Goal: Task Accomplishment & Management: Manage account settings

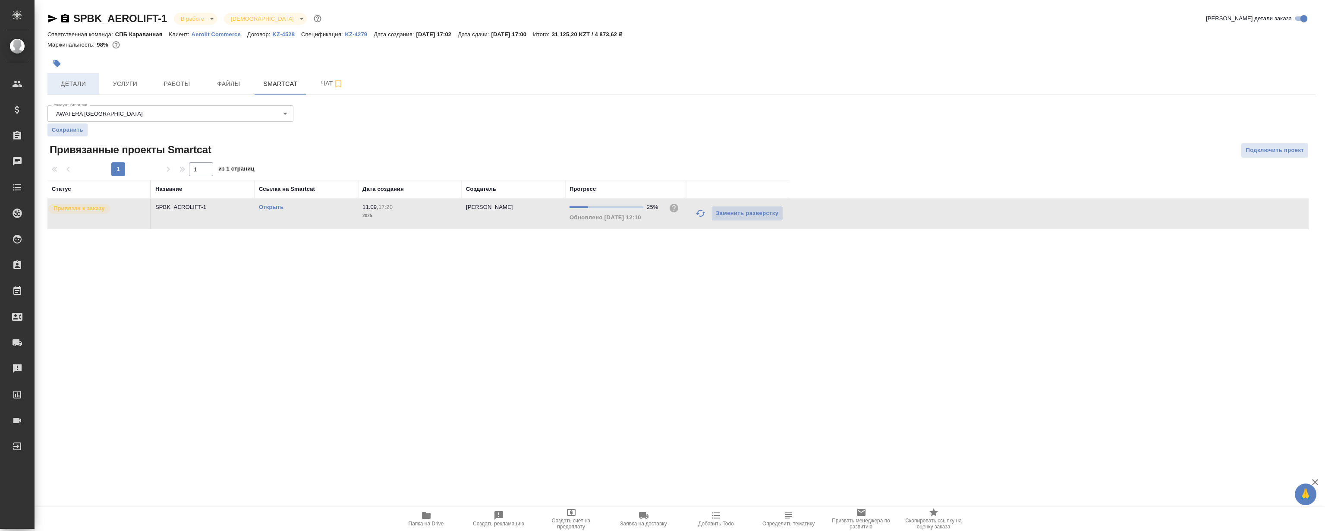
click at [86, 86] on span "Детали" at bounding box center [73, 84] width 41 height 11
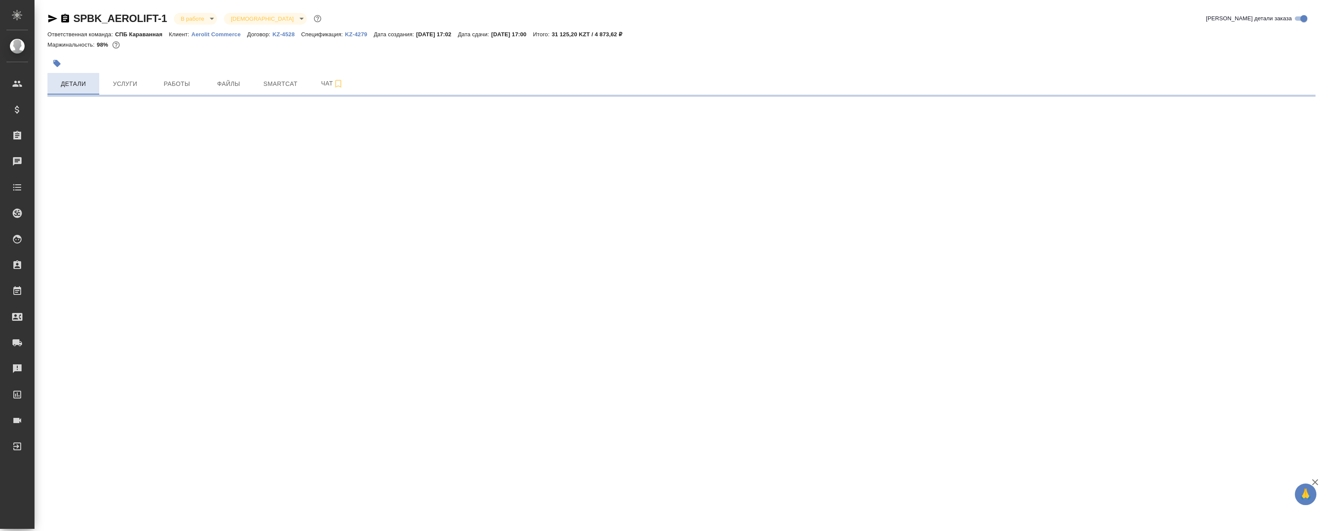
select select "RU"
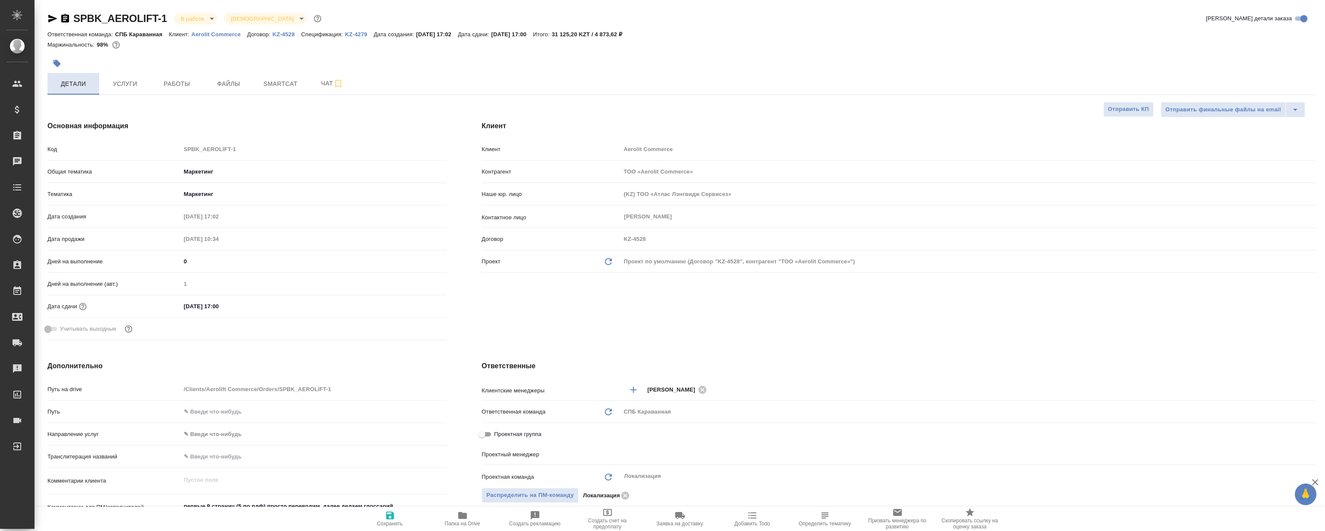
type input "[PERSON_NAME]"
type textarea "x"
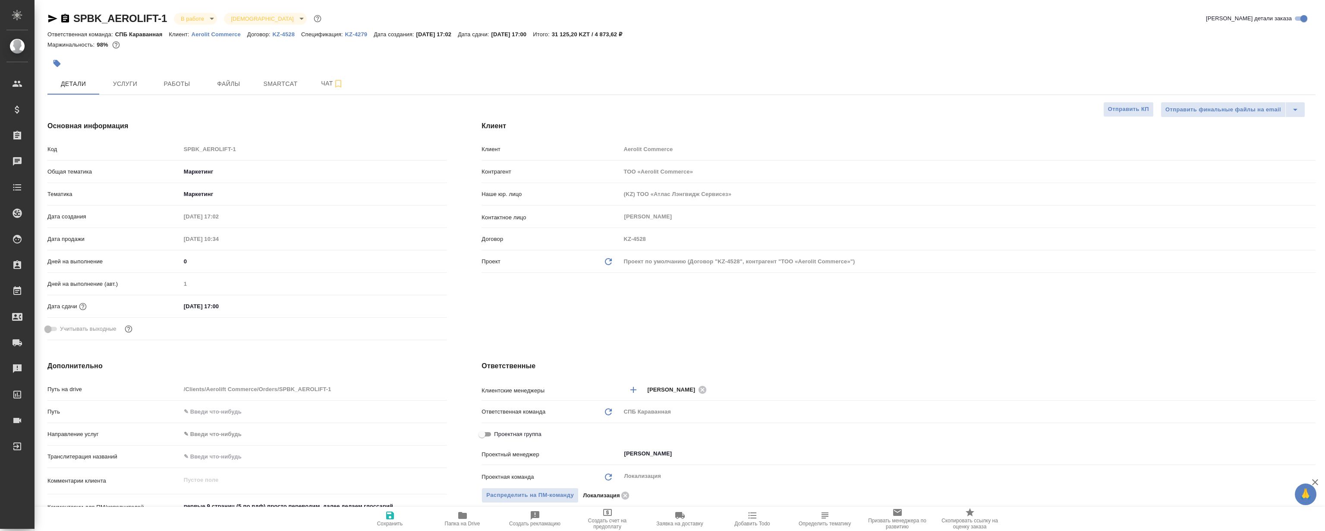
type textarea "x"
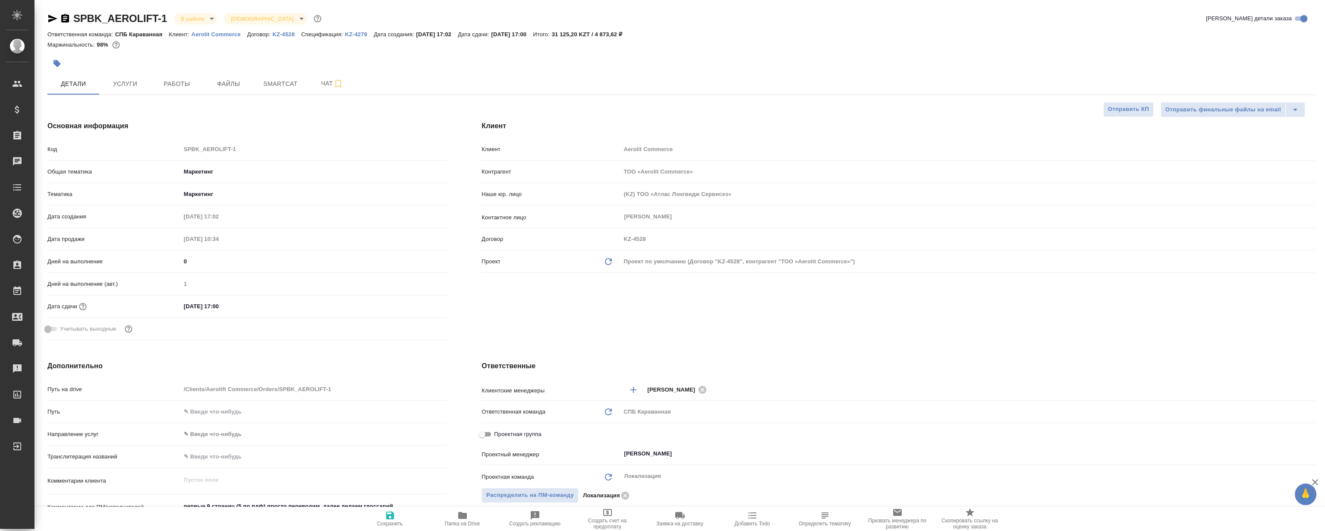
type textarea "x"
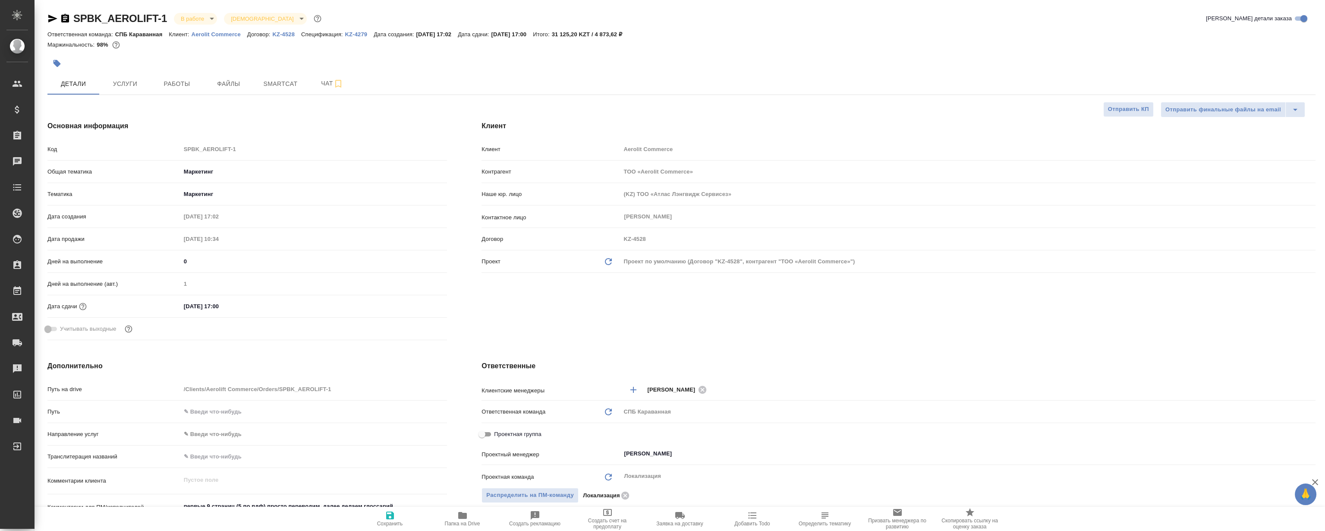
type textarea "x"
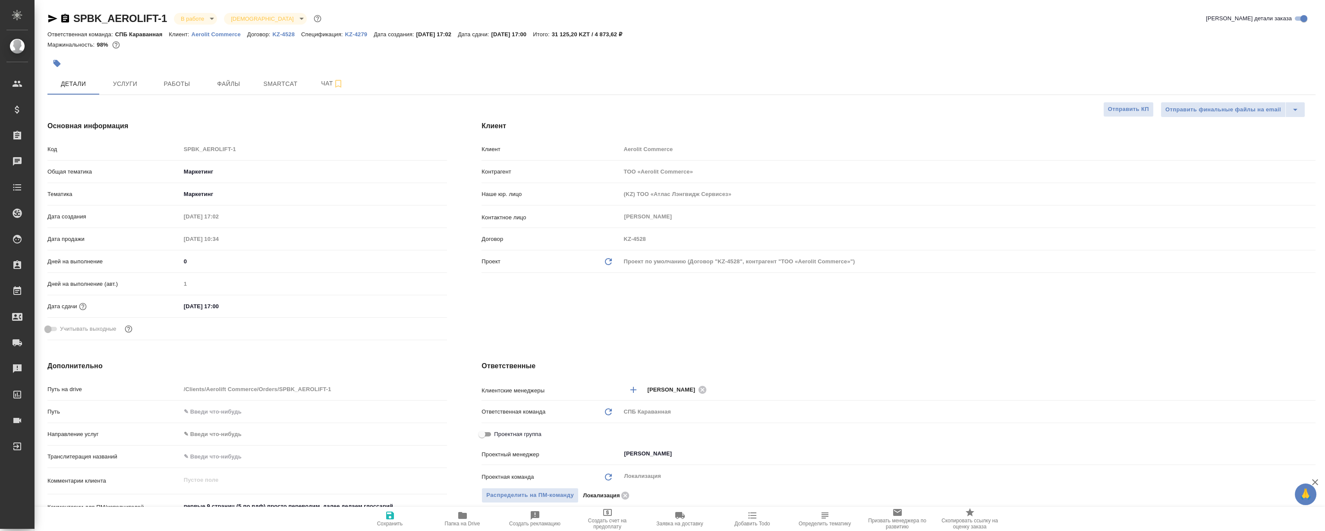
type textarea "x"
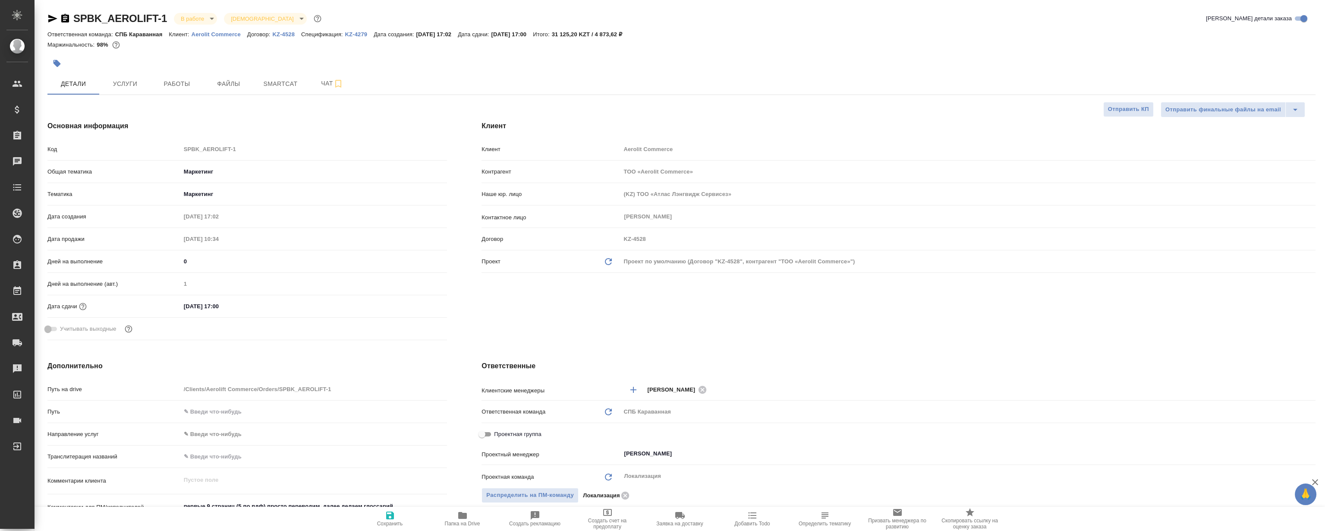
type textarea "x"
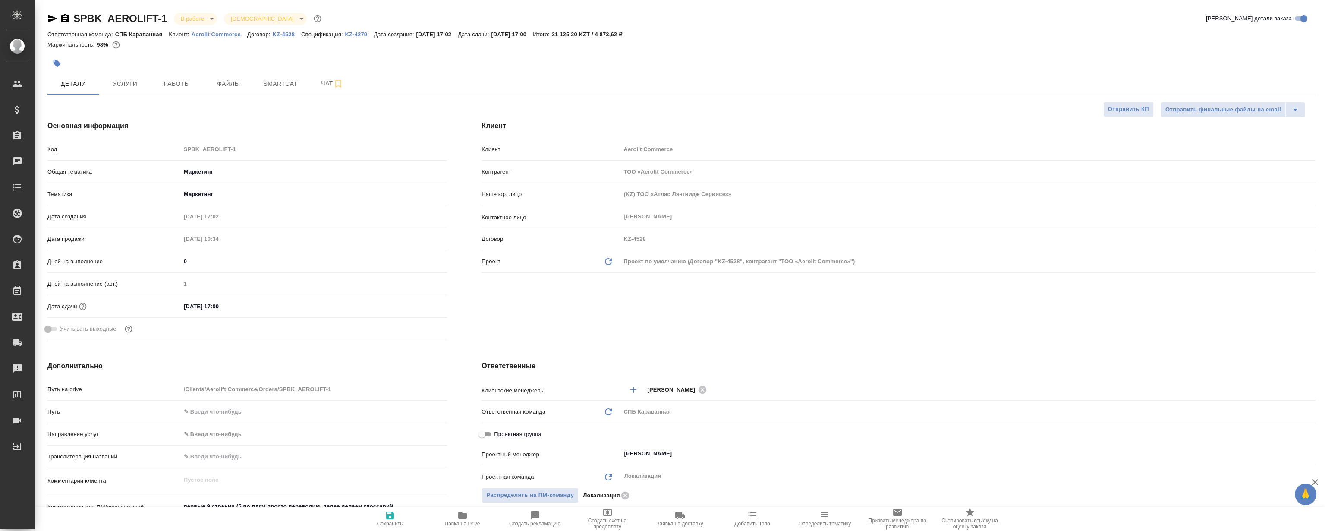
type textarea "x"
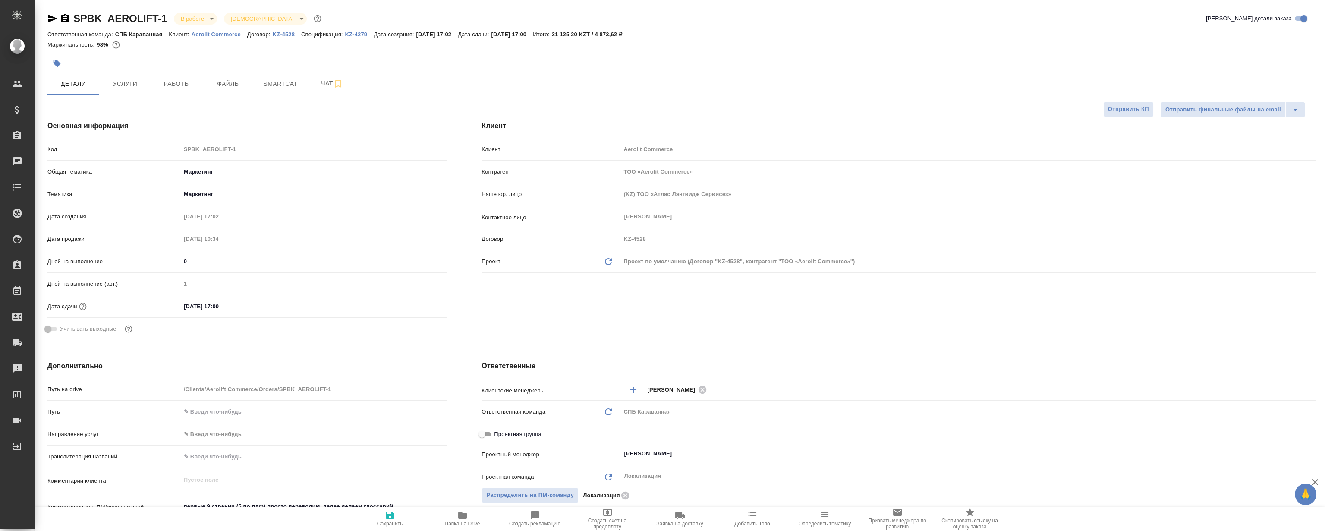
type textarea "x"
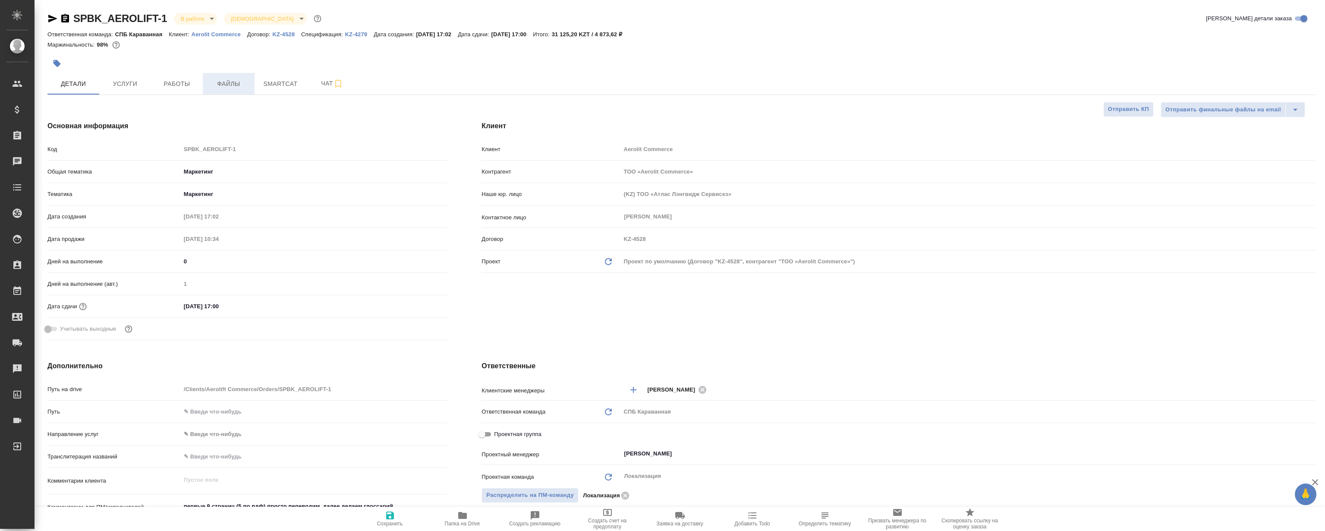
click at [226, 90] on button "Файлы" at bounding box center [229, 84] width 52 height 22
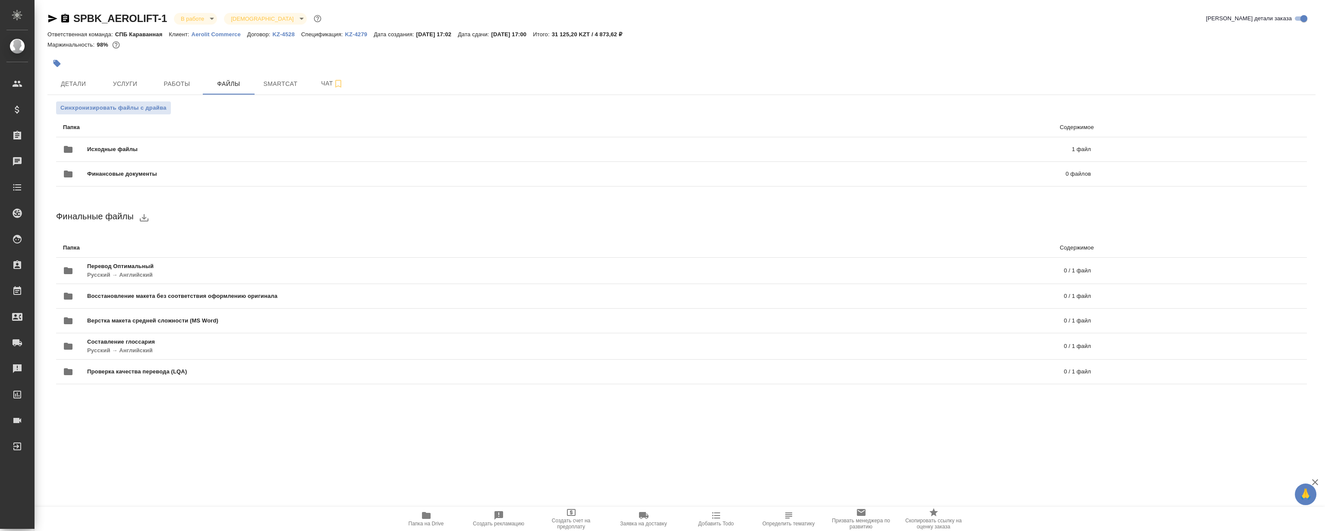
click at [415, 519] on span "Папка на Drive" at bounding box center [426, 518] width 62 height 16
click at [181, 93] on button "Работы" at bounding box center [177, 84] width 52 height 22
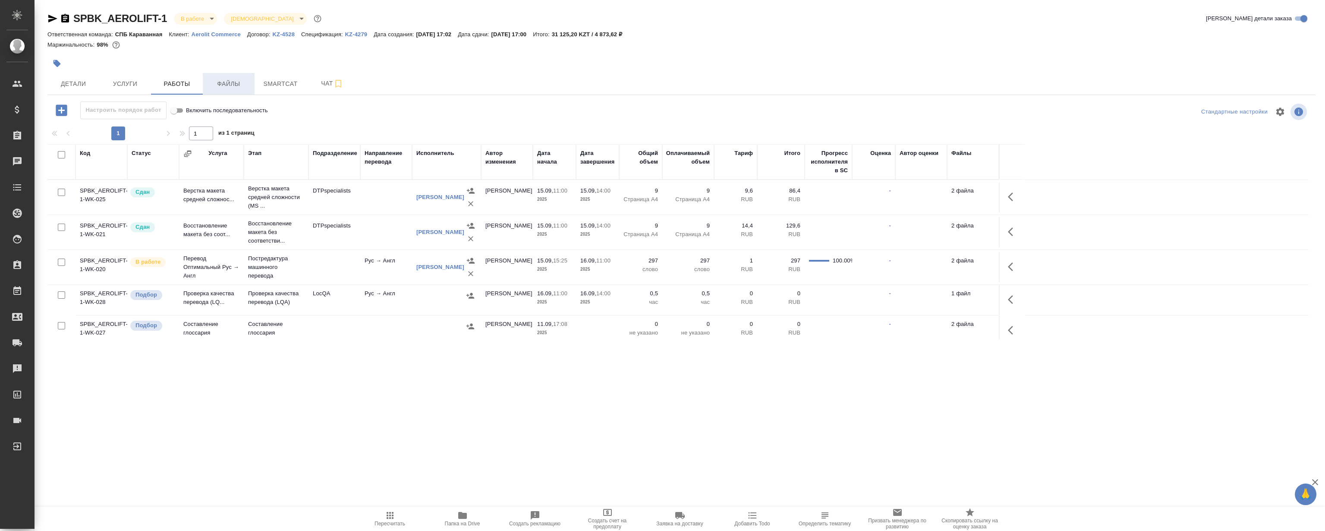
click at [233, 86] on span "Файлы" at bounding box center [228, 84] width 41 height 11
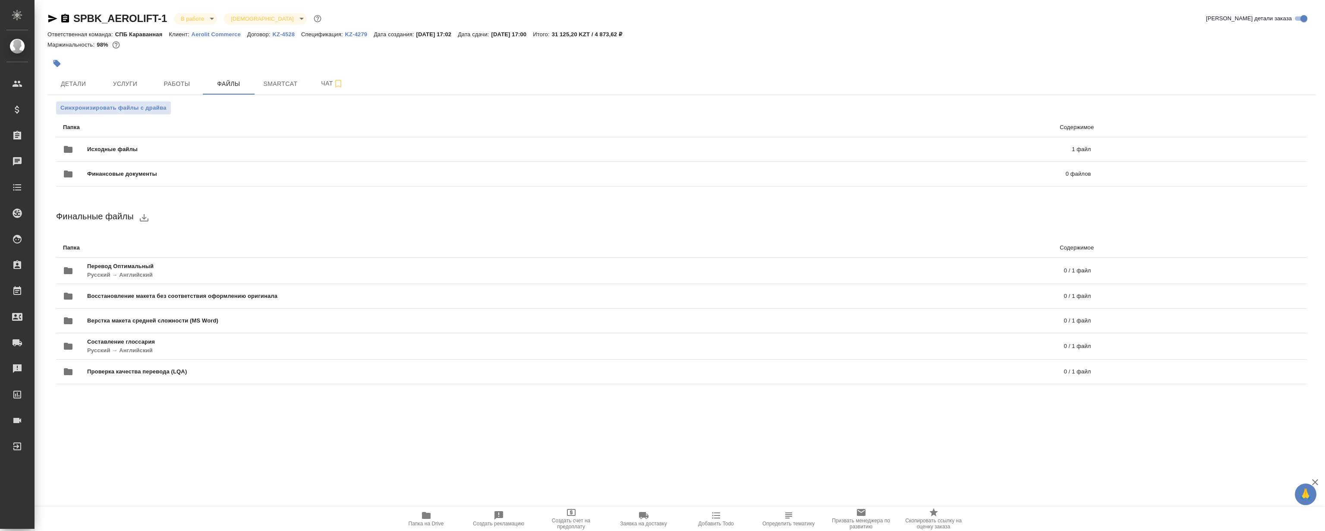
click at [415, 515] on span "Папка на Drive" at bounding box center [426, 518] width 62 height 16
click at [190, 82] on span "Работы" at bounding box center [176, 84] width 41 height 11
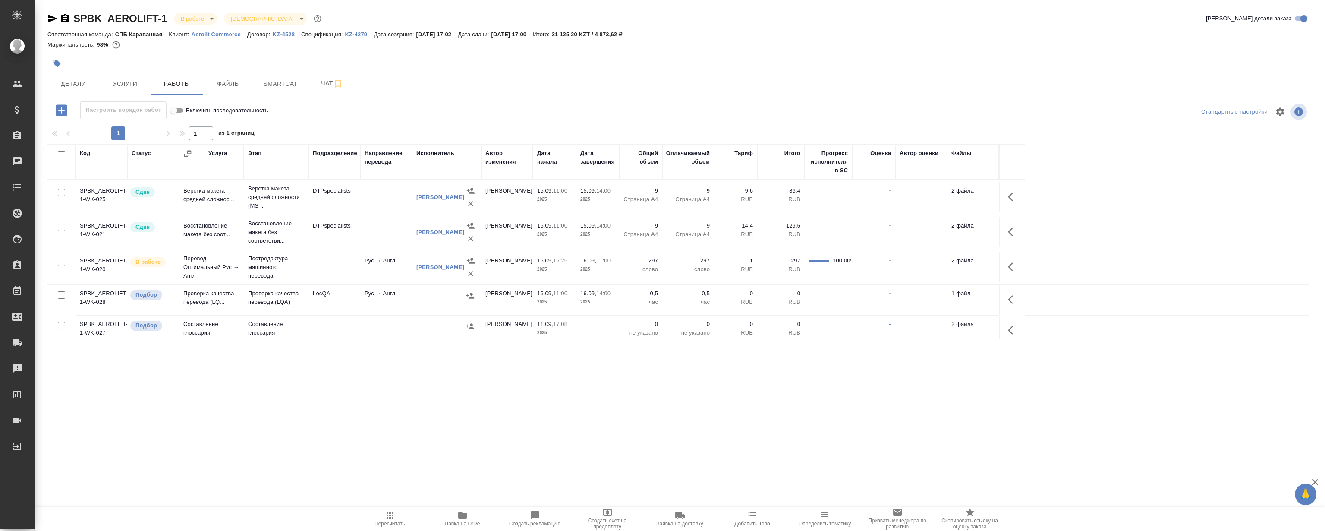
click at [332, 305] on td "LocQA" at bounding box center [334, 300] width 52 height 30
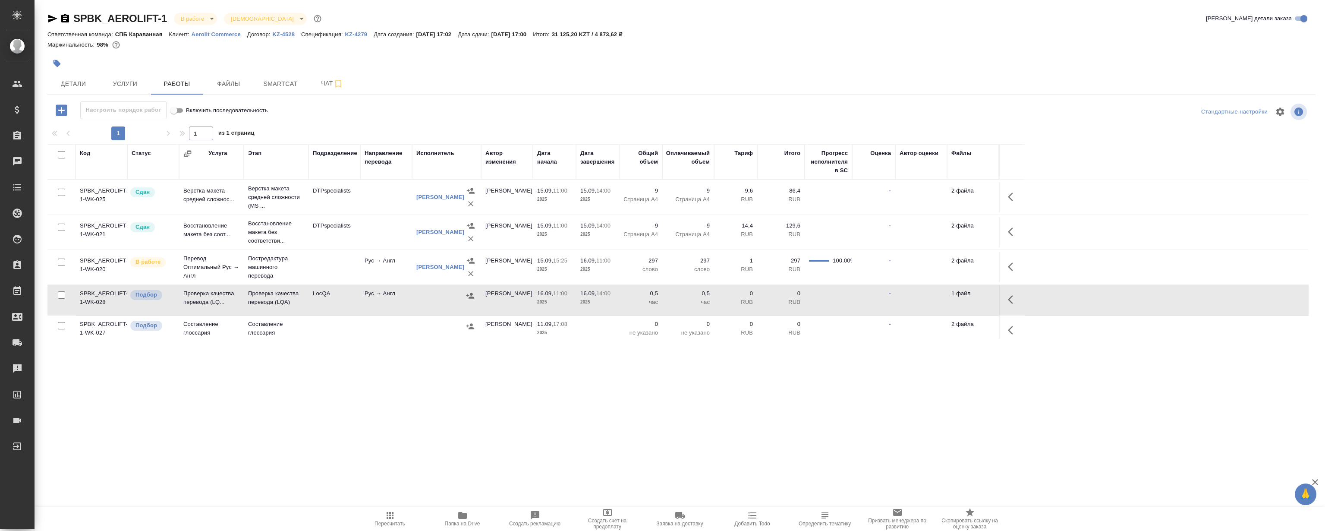
click at [332, 305] on td "LocQA" at bounding box center [334, 300] width 52 height 30
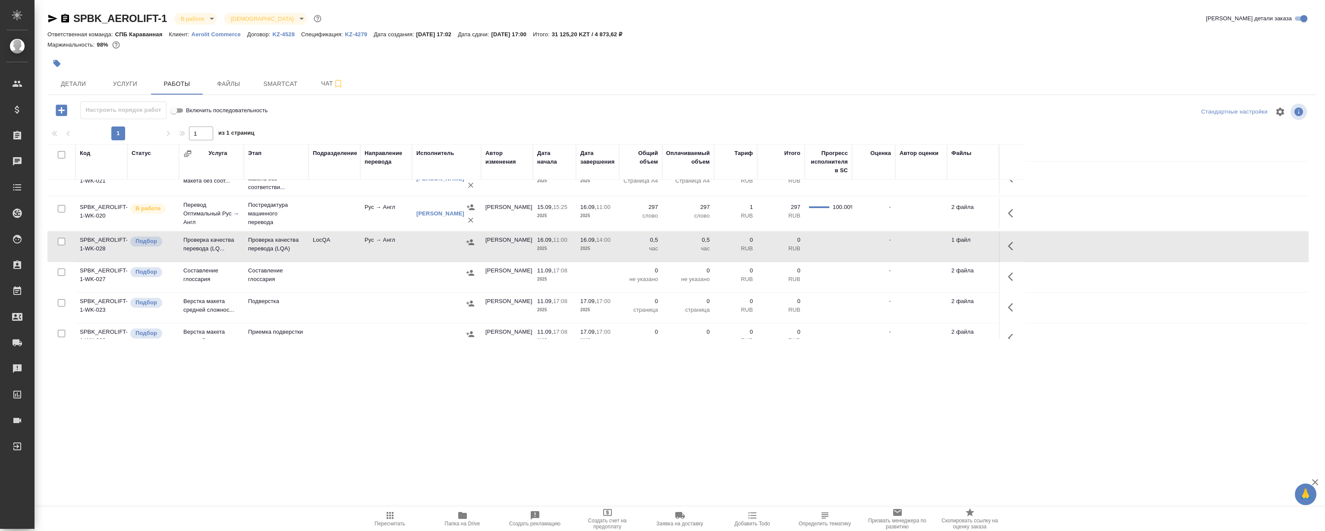
scroll to position [69, 0]
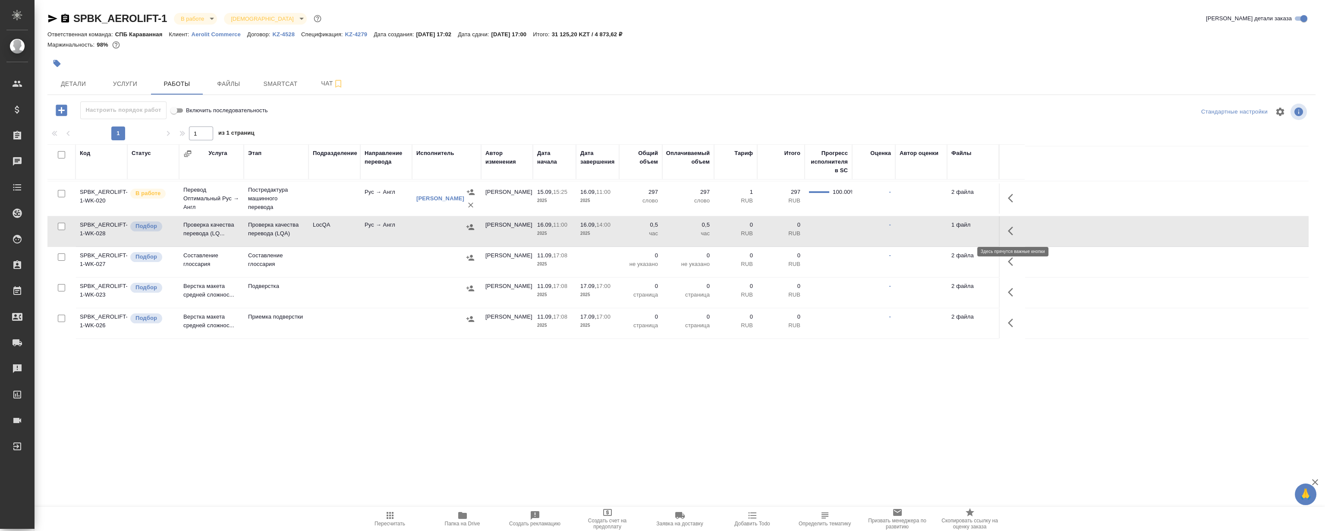
click at [1012, 232] on icon "button" at bounding box center [1013, 231] width 10 height 10
click at [950, 233] on icon "button" at bounding box center [949, 231] width 10 height 10
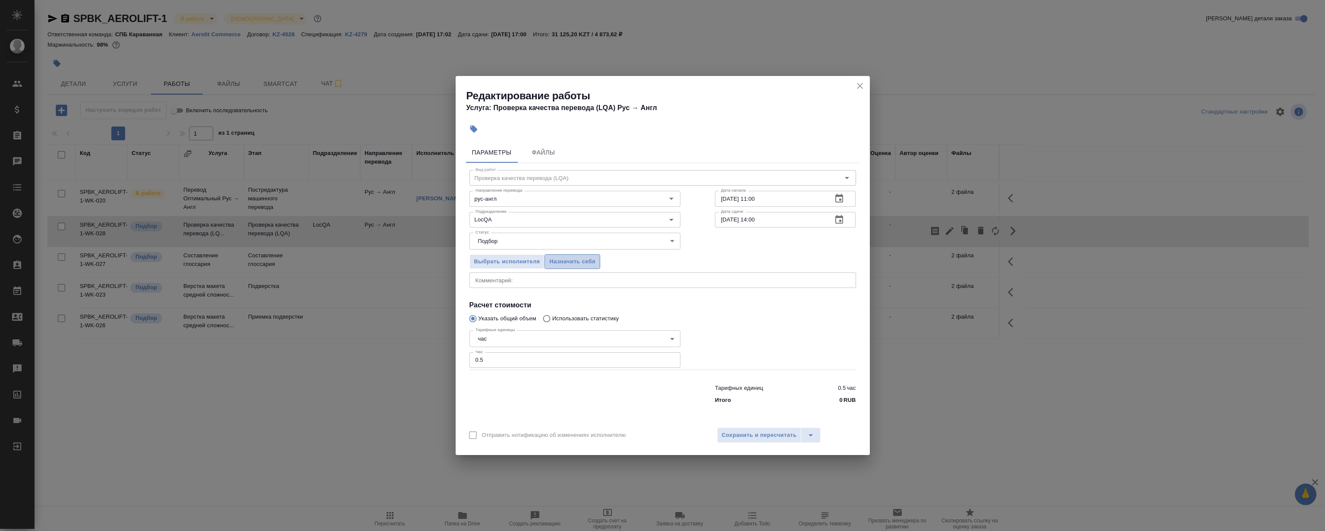
click at [580, 265] on span "Назначить себя" at bounding box center [572, 262] width 46 height 10
click at [859, 80] on button "close" at bounding box center [859, 85] width 13 height 13
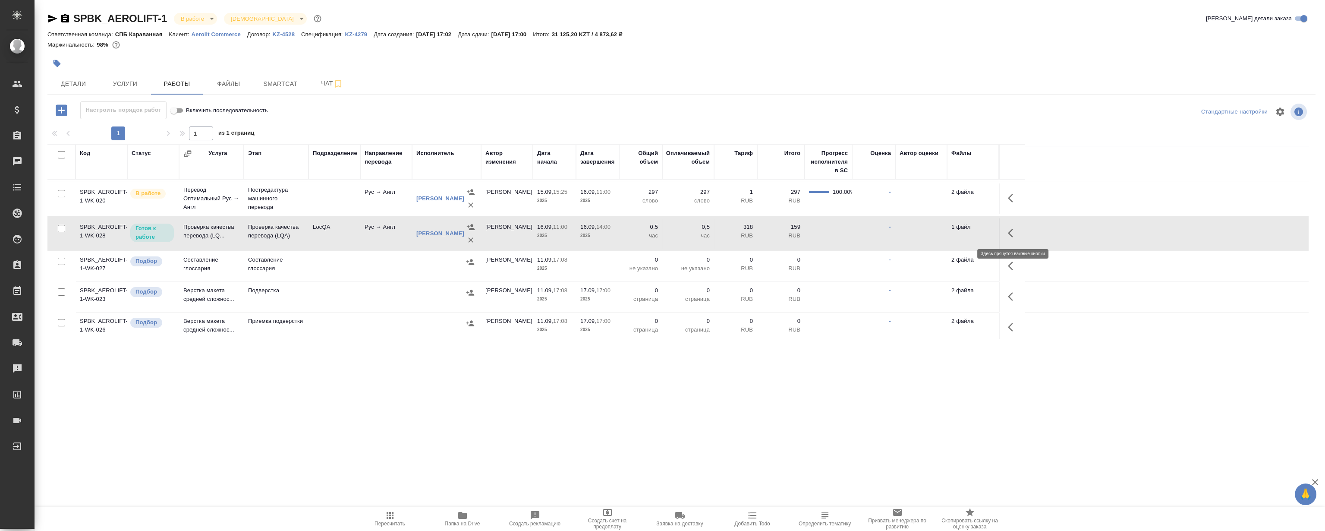
click at [1011, 233] on icon "button" at bounding box center [1013, 233] width 10 height 10
click at [954, 229] on icon "button" at bounding box center [949, 233] width 10 height 10
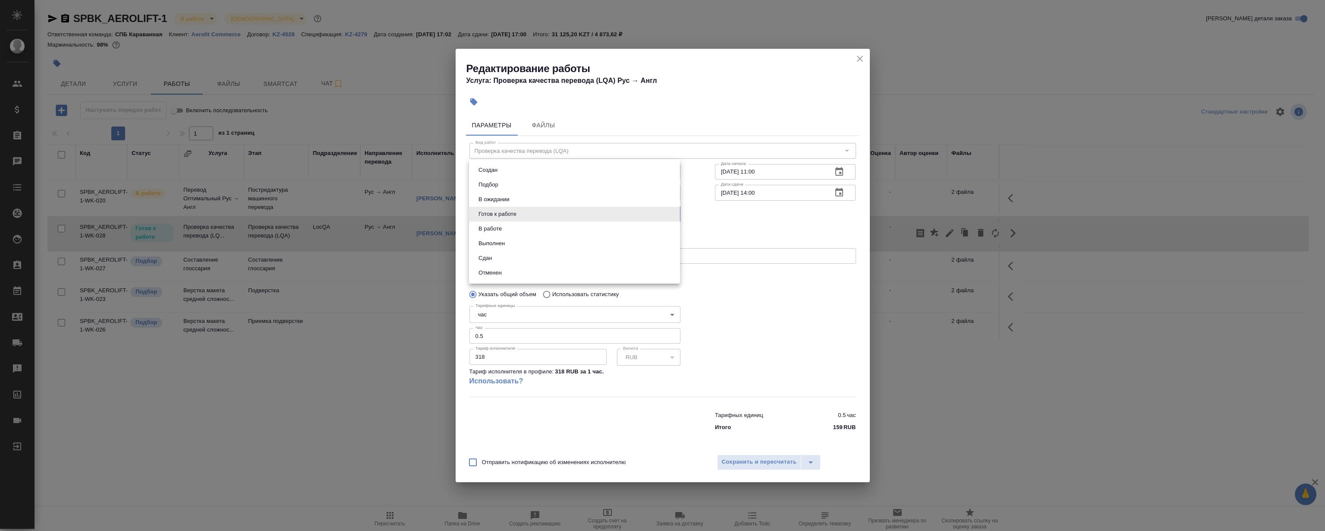
click at [530, 214] on body "🙏 .cls-1 fill:#fff; AWATERA Magerramov Ruslan Клиенты Спецификации Заказы 0 Чат…" at bounding box center [662, 265] width 1325 height 531
click at [522, 255] on li "Сдан" at bounding box center [574, 258] width 211 height 15
type input "closed"
click at [740, 464] on span "Сохранить и пересчитать" at bounding box center [759, 462] width 75 height 10
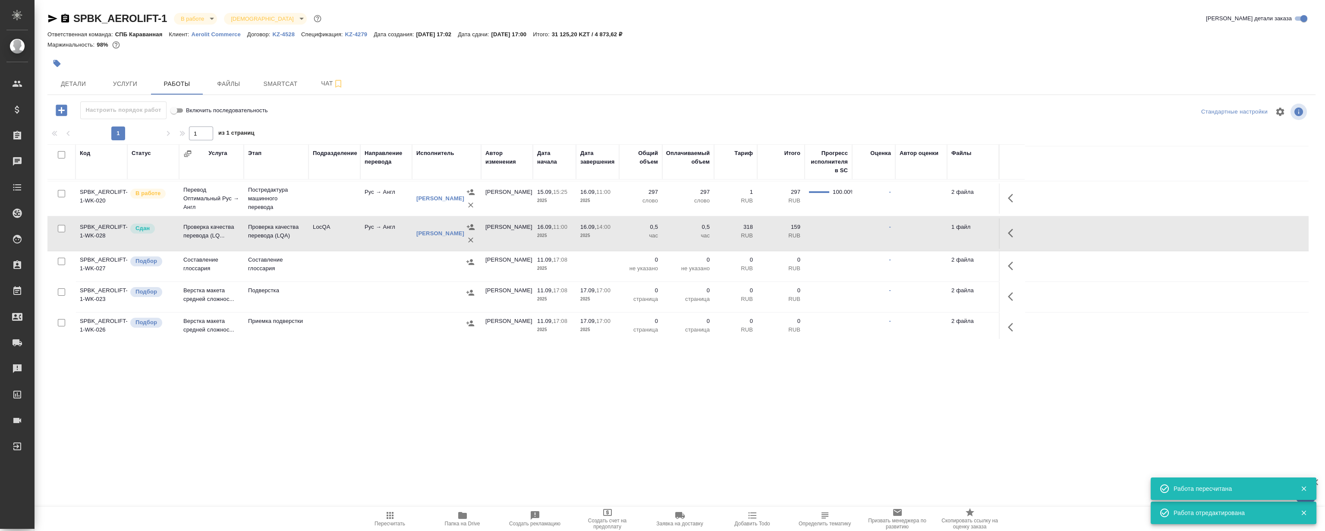
click at [1009, 231] on icon "button" at bounding box center [1013, 233] width 10 height 10
click at [949, 230] on icon "button" at bounding box center [949, 233] width 10 height 10
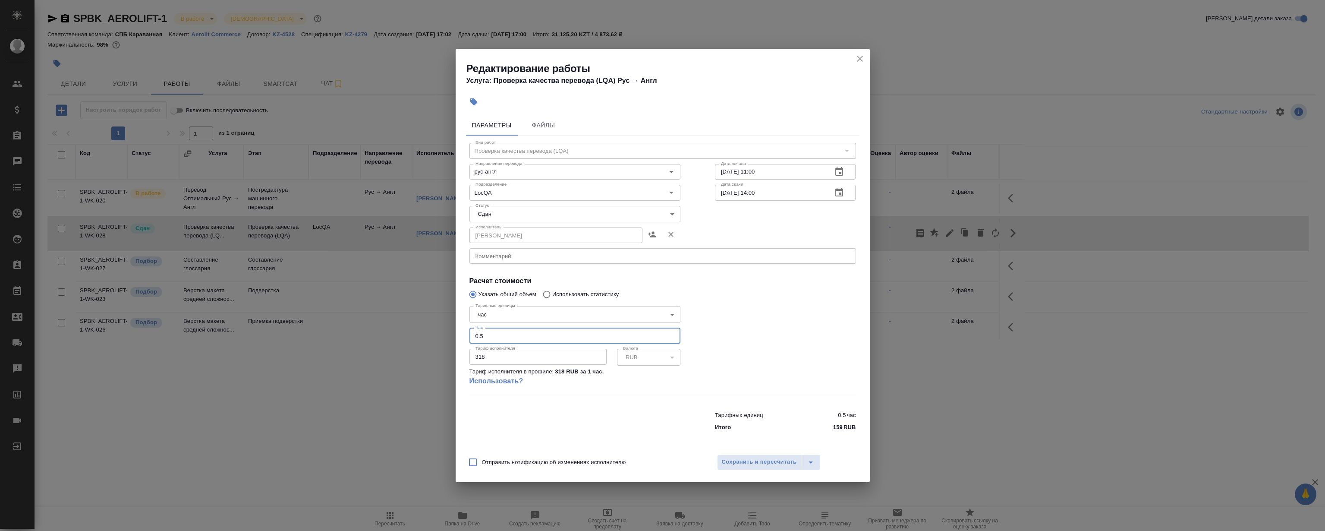
drag, startPoint x: 498, startPoint y: 330, endPoint x: 395, endPoint y: 331, distance: 103.6
click at [395, 331] on div "Редактирование работы Услуга: Проверка качества перевода (LQA) Рус → Англ Парам…" at bounding box center [662, 265] width 1325 height 531
type input "1"
click at [814, 324] on div at bounding box center [786, 349] width 176 height 128
click at [745, 456] on button "Сохранить и пересчитать" at bounding box center [759, 462] width 85 height 16
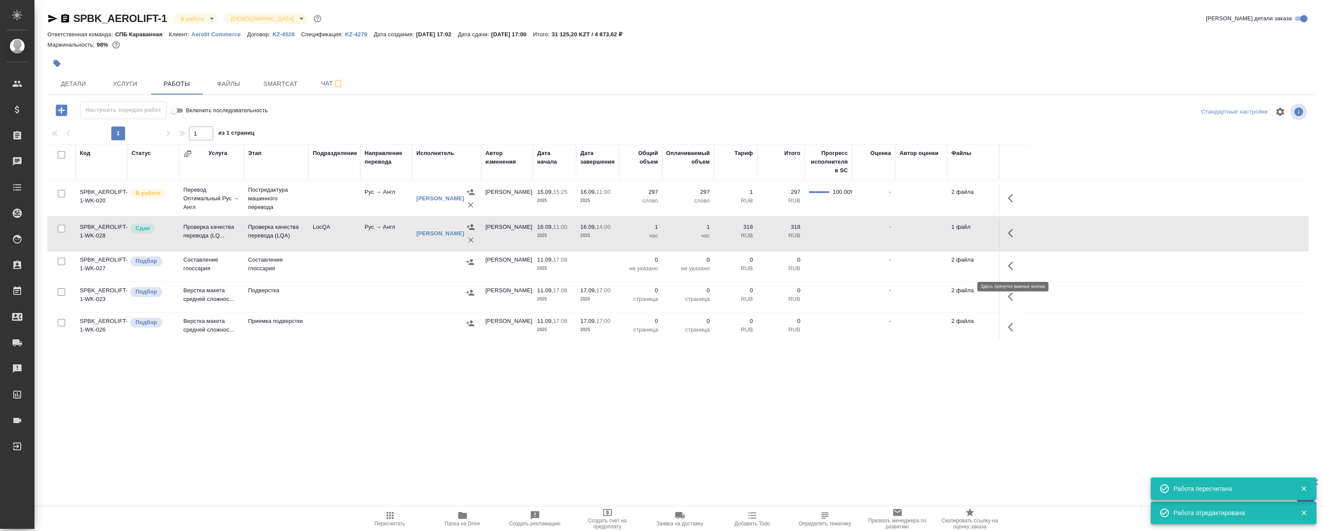
click at [1011, 268] on icon "button" at bounding box center [1010, 265] width 5 height 9
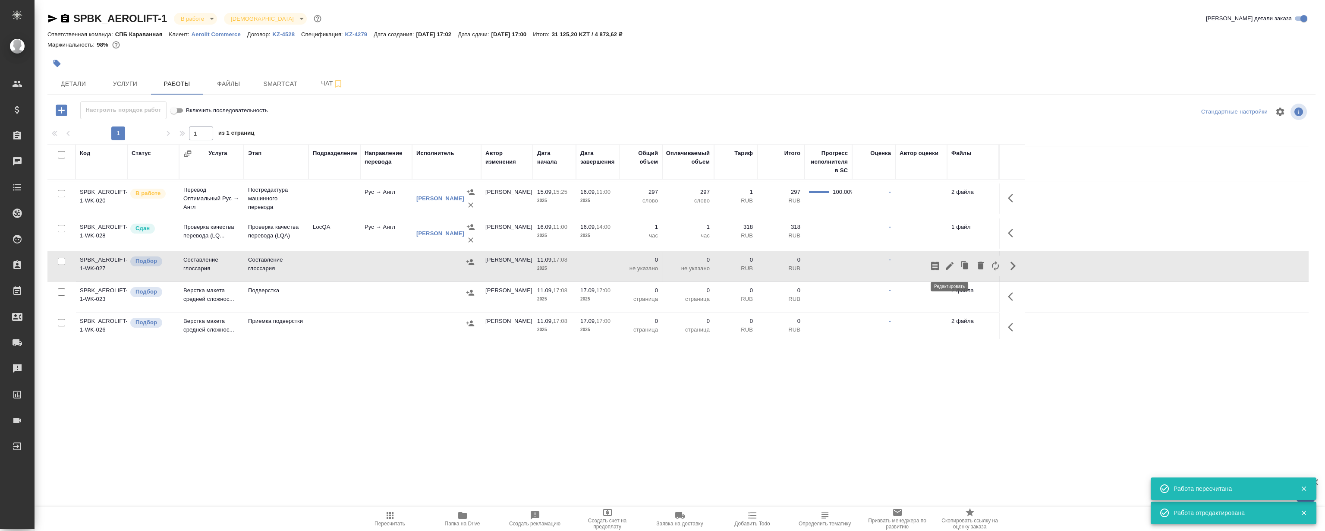
click at [954, 268] on icon "button" at bounding box center [949, 266] width 10 height 10
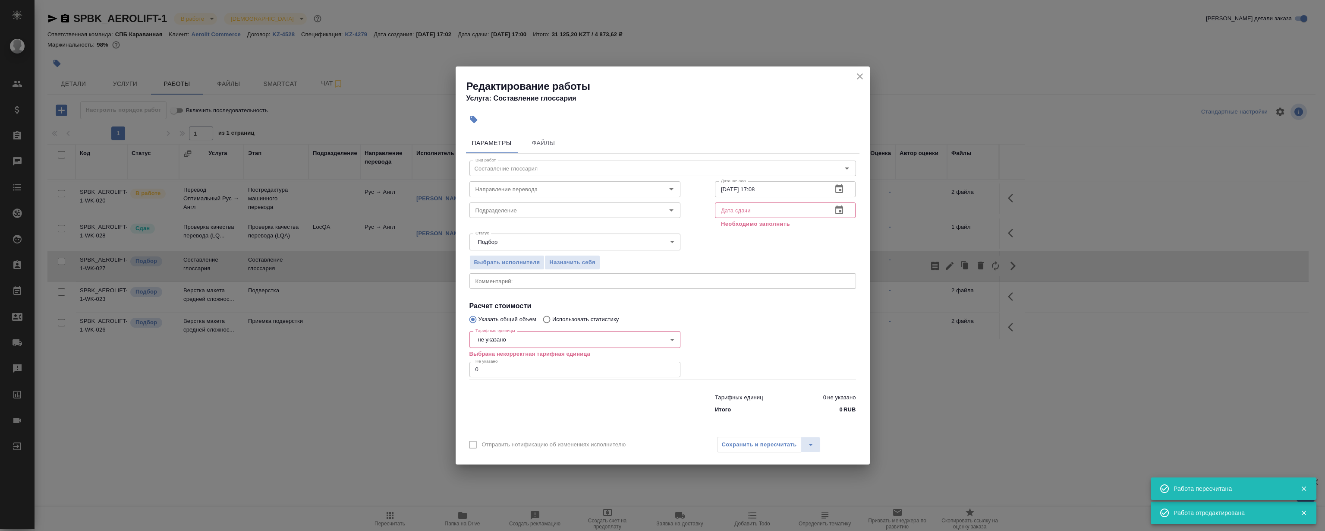
click at [839, 208] on icon "button" at bounding box center [839, 209] width 8 height 9
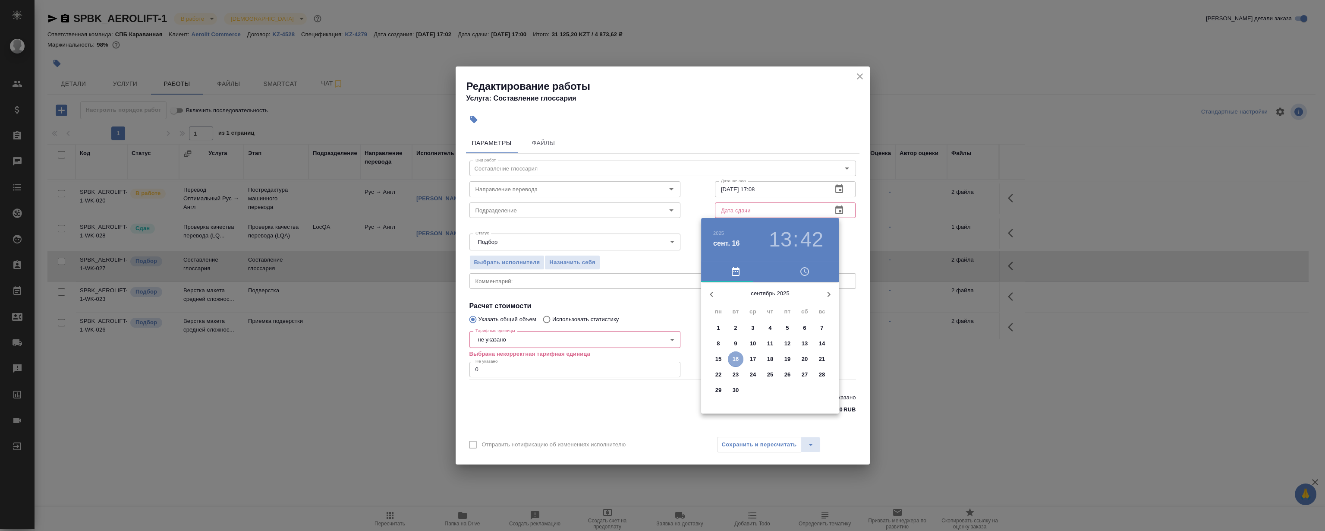
click at [734, 357] on p "16" at bounding box center [736, 359] width 6 height 9
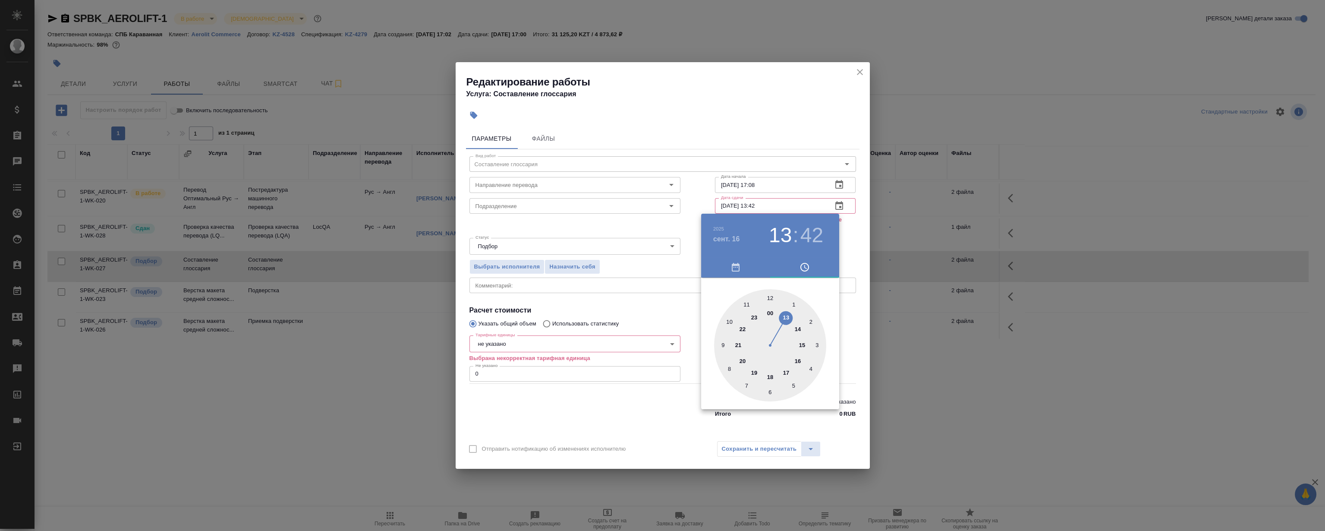
click at [727, 236] on h4 "сент. 16" at bounding box center [726, 239] width 27 height 10
click at [772, 337] on p "11" at bounding box center [770, 339] width 6 height 9
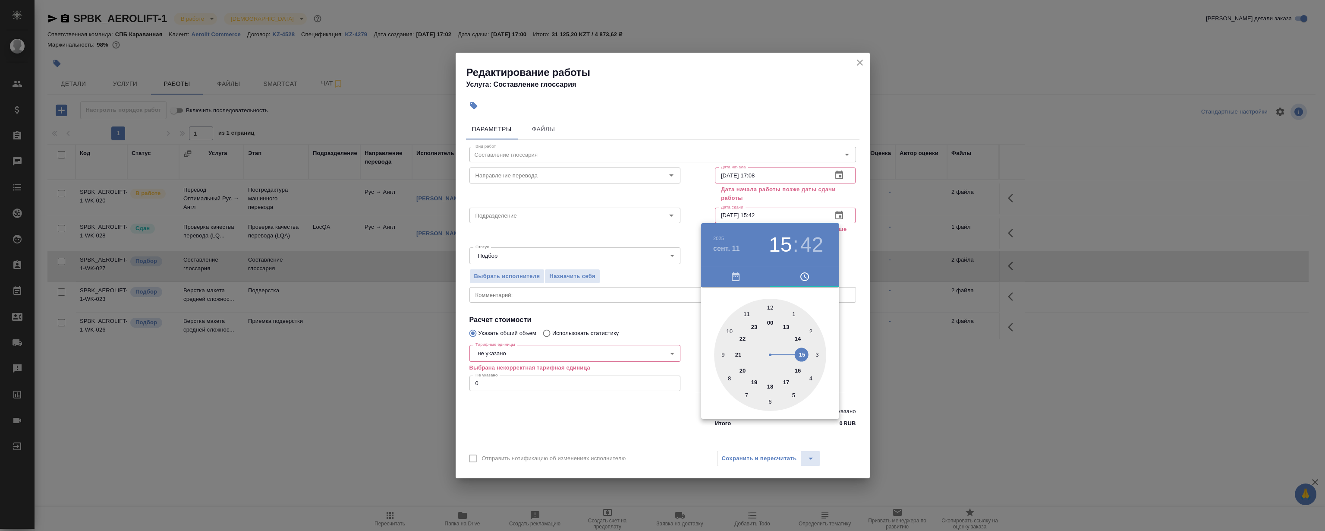
type input "11.09.2025 14:42"
drag, startPoint x: 785, startPoint y: 349, endPoint x: 802, endPoint y: 344, distance: 17.9
click at [802, 344] on div at bounding box center [770, 355] width 112 height 112
click at [790, 178] on div at bounding box center [662, 265] width 1325 height 531
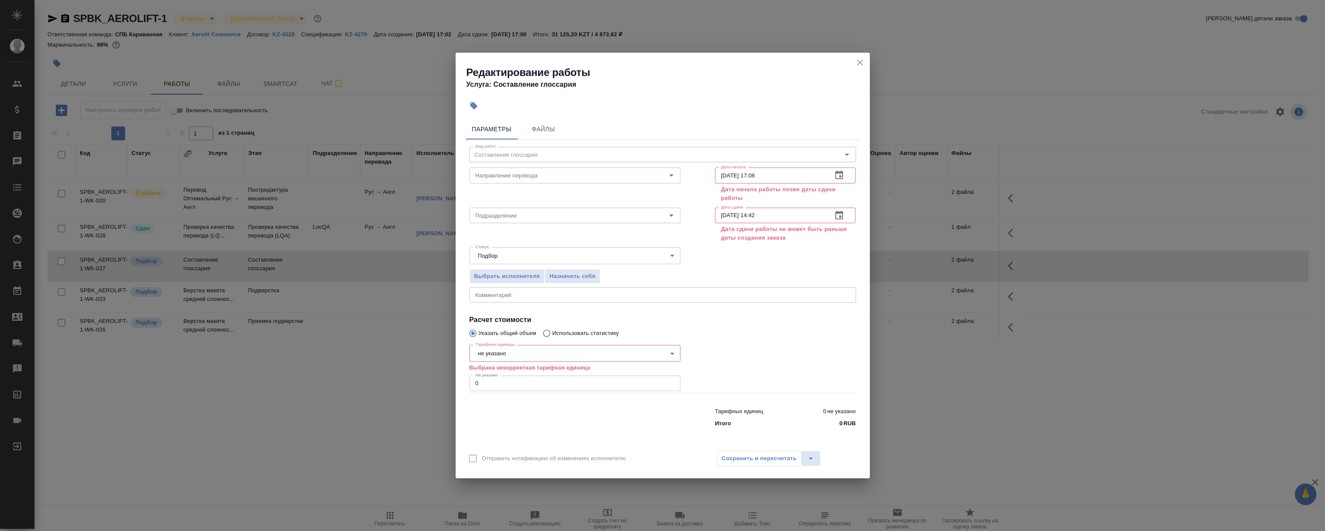
click at [837, 173] on icon "button" at bounding box center [839, 175] width 10 height 10
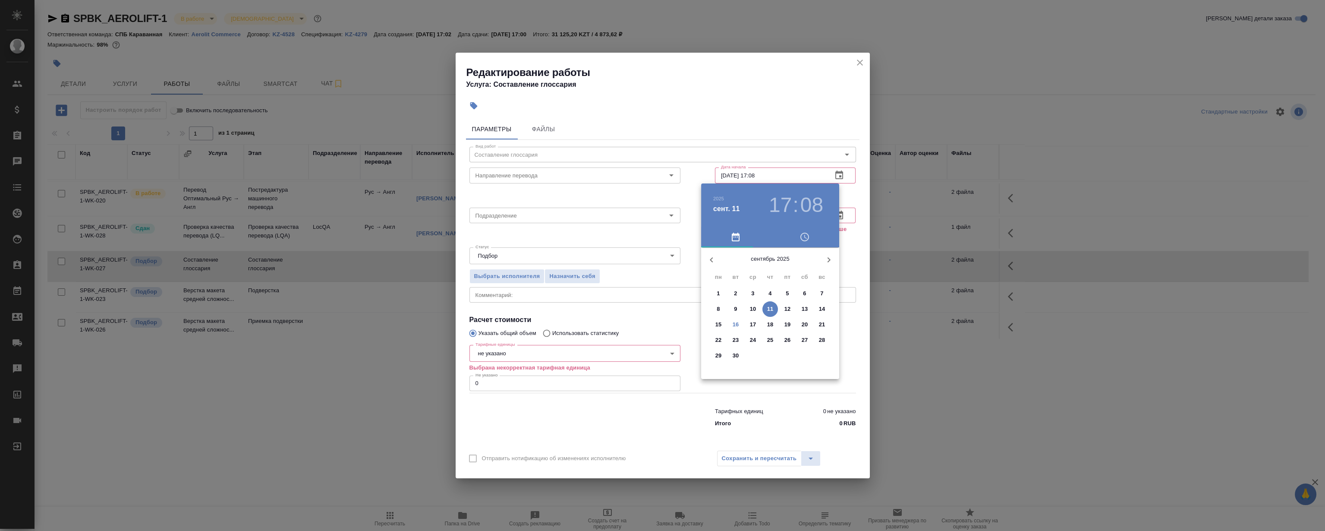
click at [774, 305] on span "11" at bounding box center [770, 309] width 16 height 9
drag, startPoint x: 790, startPoint y: 271, endPoint x: 774, endPoint y: 271, distance: 15.5
click at [774, 271] on div at bounding box center [770, 315] width 112 height 112
click at [752, 130] on div at bounding box center [662, 265] width 1325 height 531
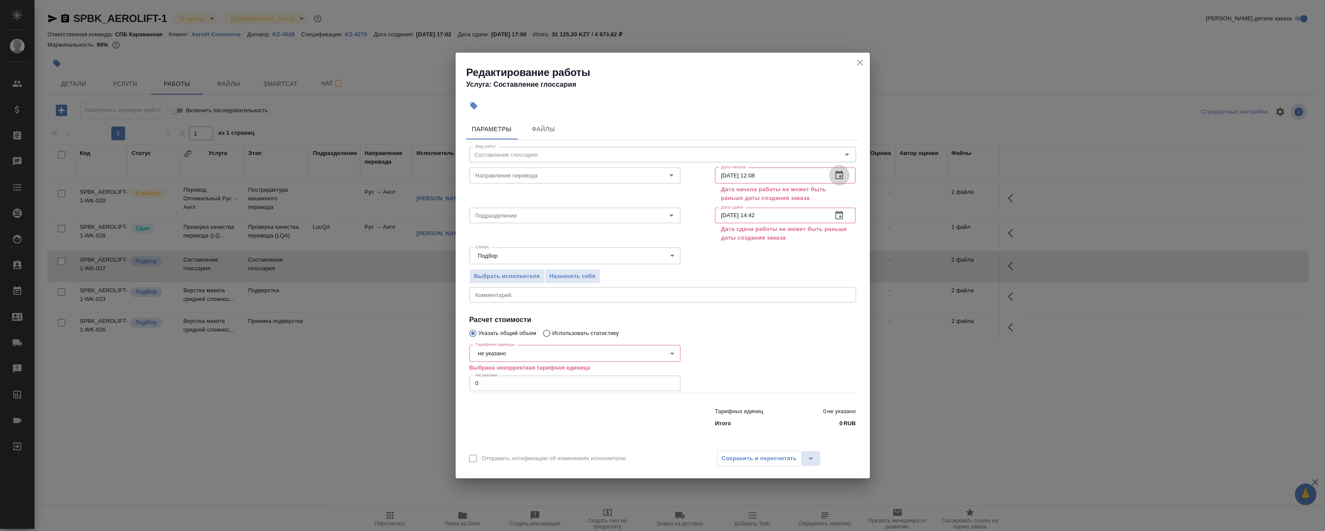
click at [841, 174] on icon "button" at bounding box center [839, 175] width 10 height 10
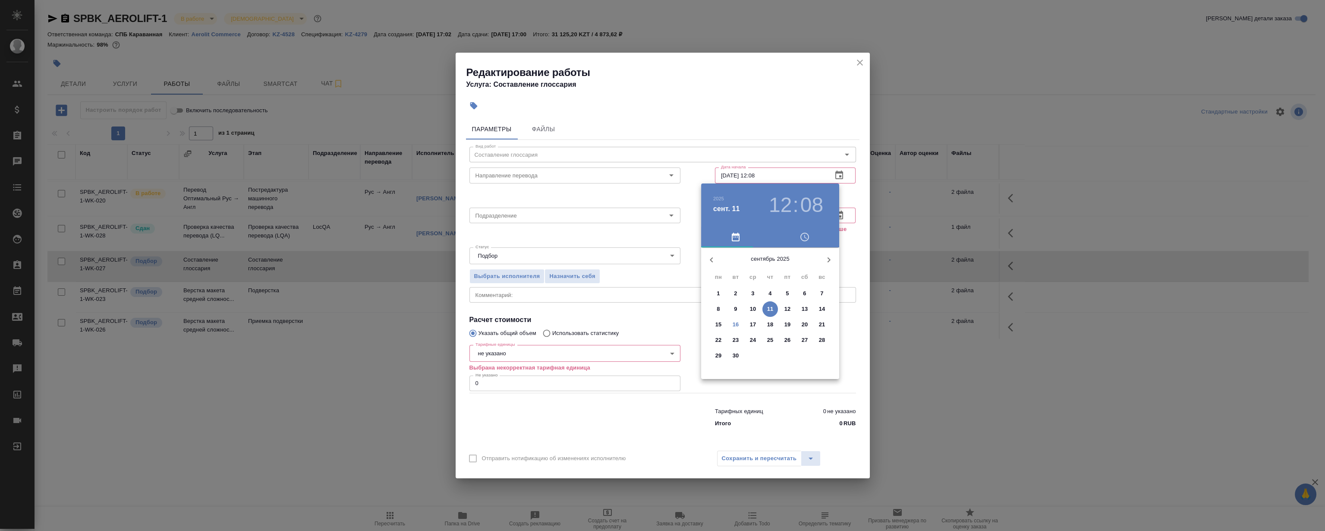
click at [739, 325] on span "16" at bounding box center [736, 324] width 16 height 9
drag, startPoint x: 773, startPoint y: 270, endPoint x: 749, endPoint y: 279, distance: 25.8
click at [749, 279] on div at bounding box center [770, 315] width 112 height 112
type input "16.09.2025 11:00"
drag, startPoint x: 796, startPoint y: 272, endPoint x: 770, endPoint y: 268, distance: 26.7
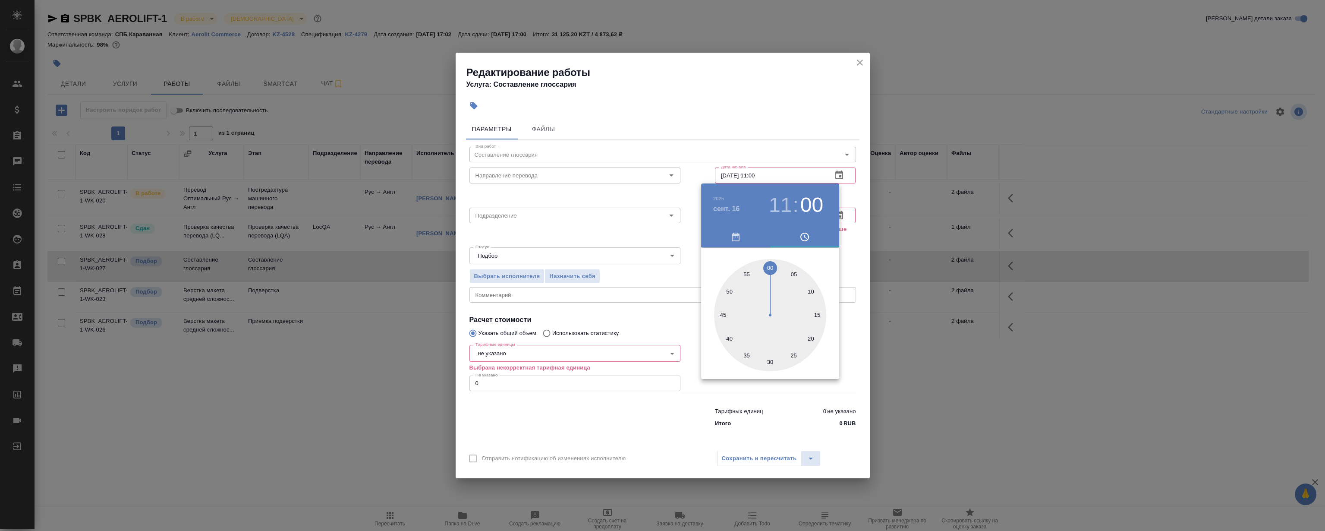
click at [770, 268] on div at bounding box center [770, 315] width 112 height 112
click at [773, 130] on div at bounding box center [662, 265] width 1325 height 531
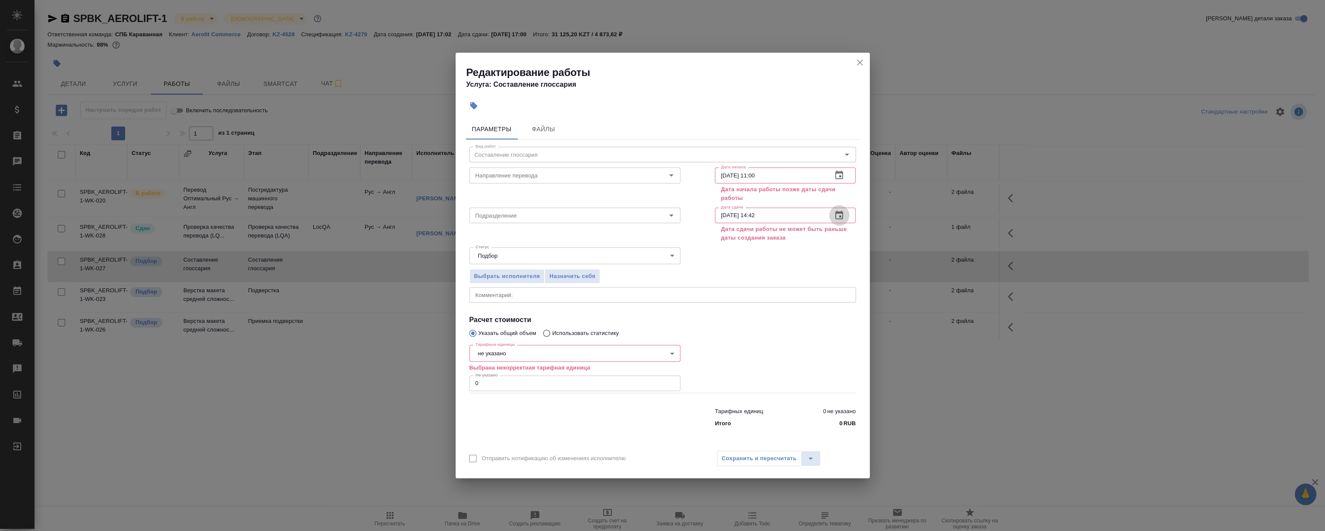
click at [837, 218] on icon "button" at bounding box center [839, 215] width 10 height 10
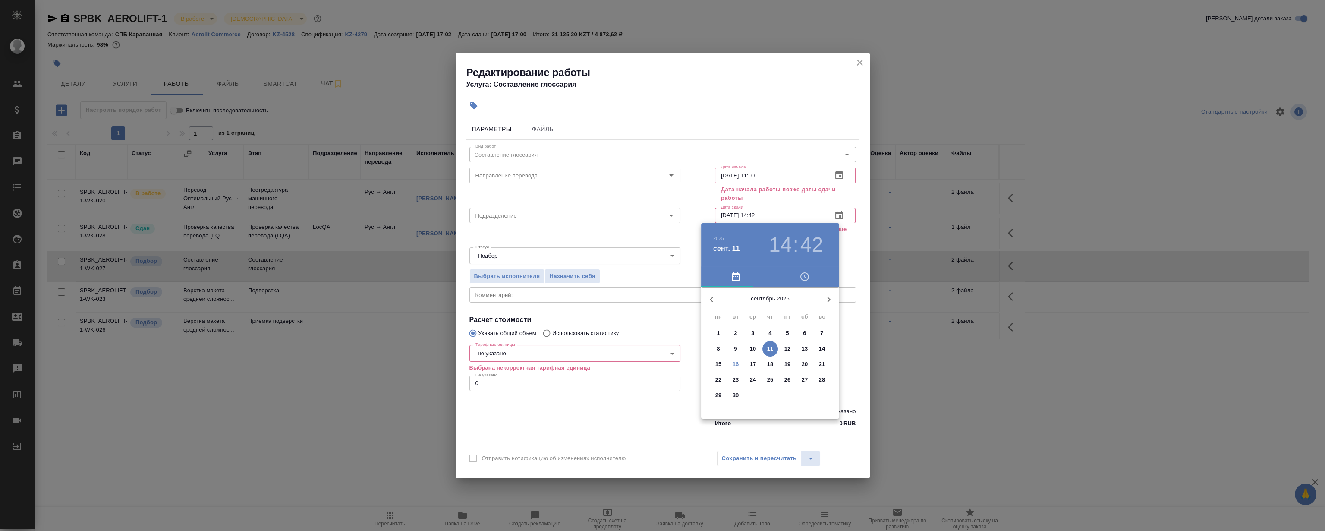
click at [737, 361] on p "16" at bounding box center [736, 364] width 6 height 9
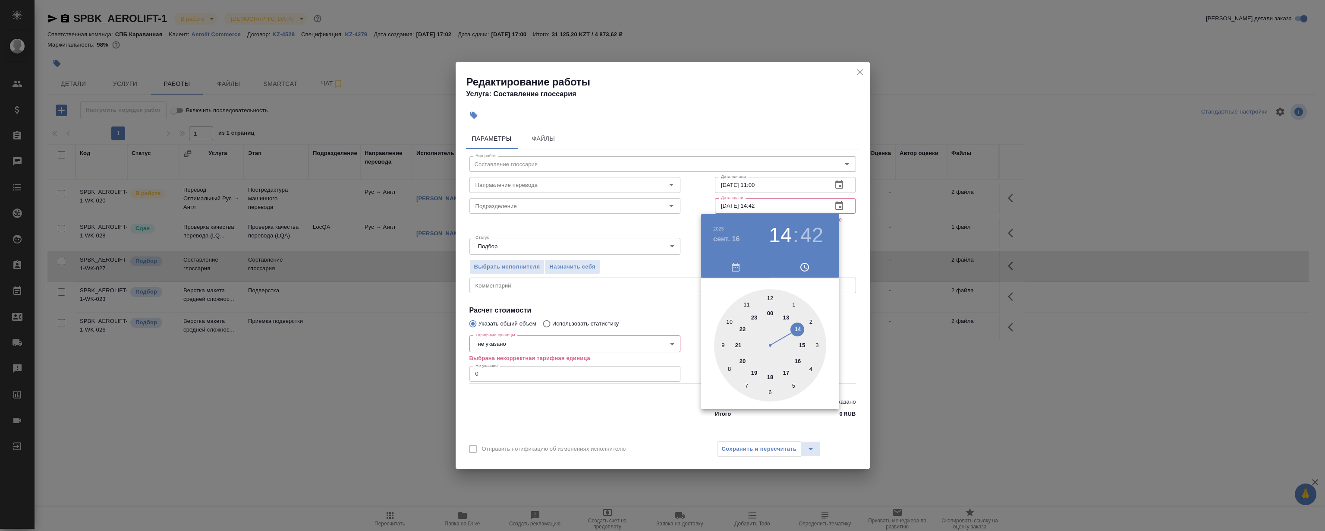
click at [796, 330] on div at bounding box center [770, 345] width 112 height 112
drag, startPoint x: 782, startPoint y: 338, endPoint x: 768, endPoint y: 298, distance: 42.8
click at [768, 298] on div at bounding box center [770, 345] width 112 height 112
click at [746, 105] on div at bounding box center [662, 265] width 1325 height 531
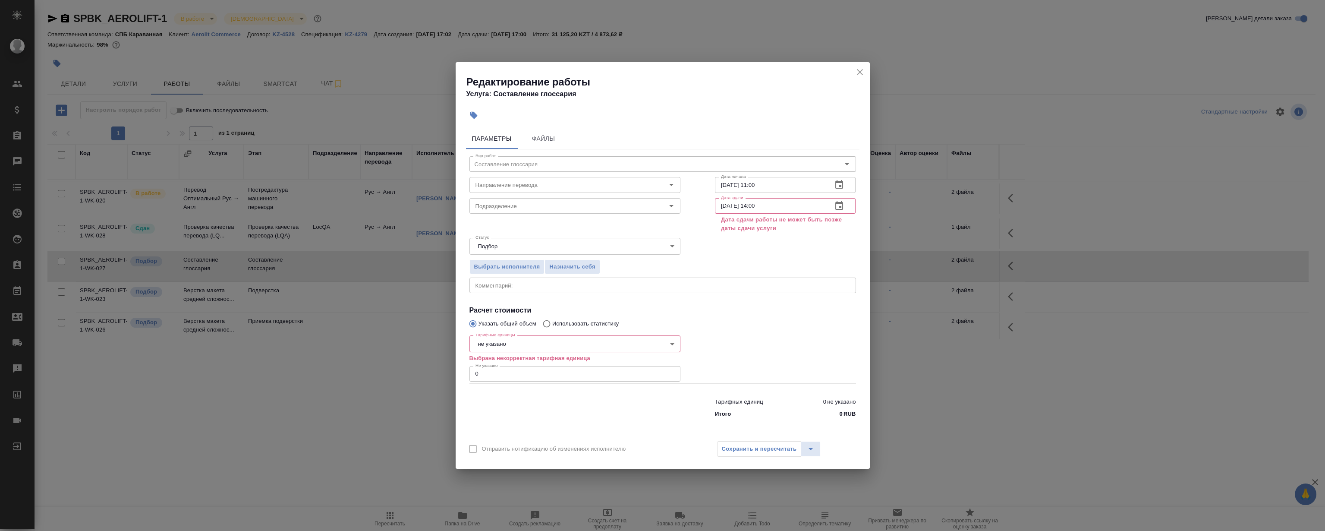
click at [746, 106] on div at bounding box center [667, 115] width 406 height 19
click at [839, 201] on icon "button" at bounding box center [839, 206] width 10 height 10
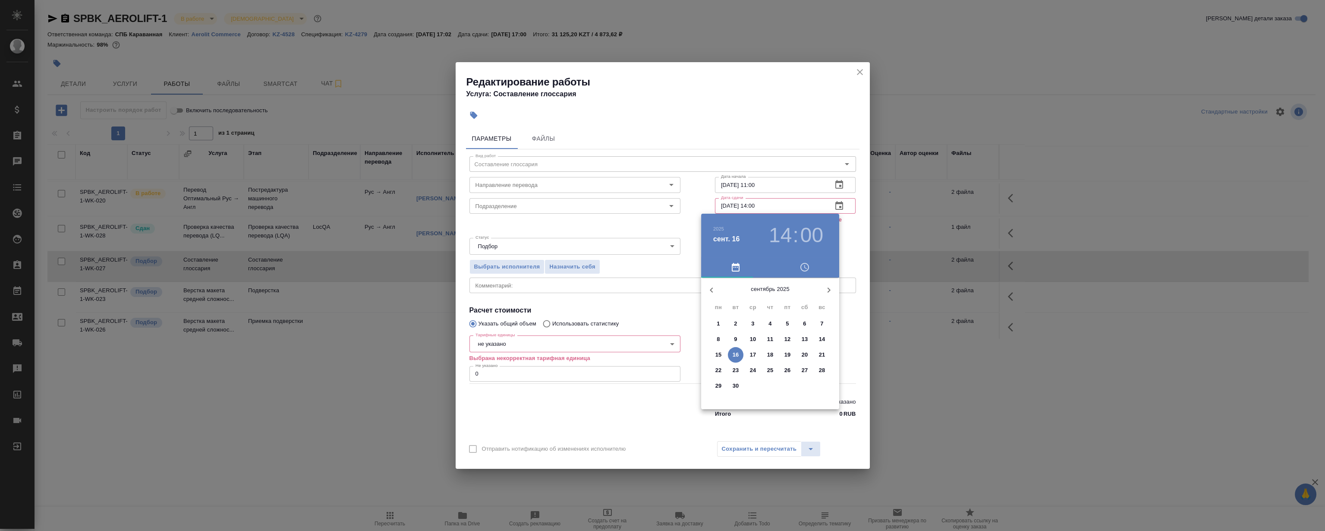
click at [794, 231] on h3 ":" at bounding box center [796, 235] width 6 height 24
click at [788, 234] on h3 "14" at bounding box center [780, 235] width 23 height 24
drag, startPoint x: 798, startPoint y: 324, endPoint x: 772, endPoint y: 315, distance: 28.0
click at [772, 315] on div at bounding box center [770, 345] width 112 height 112
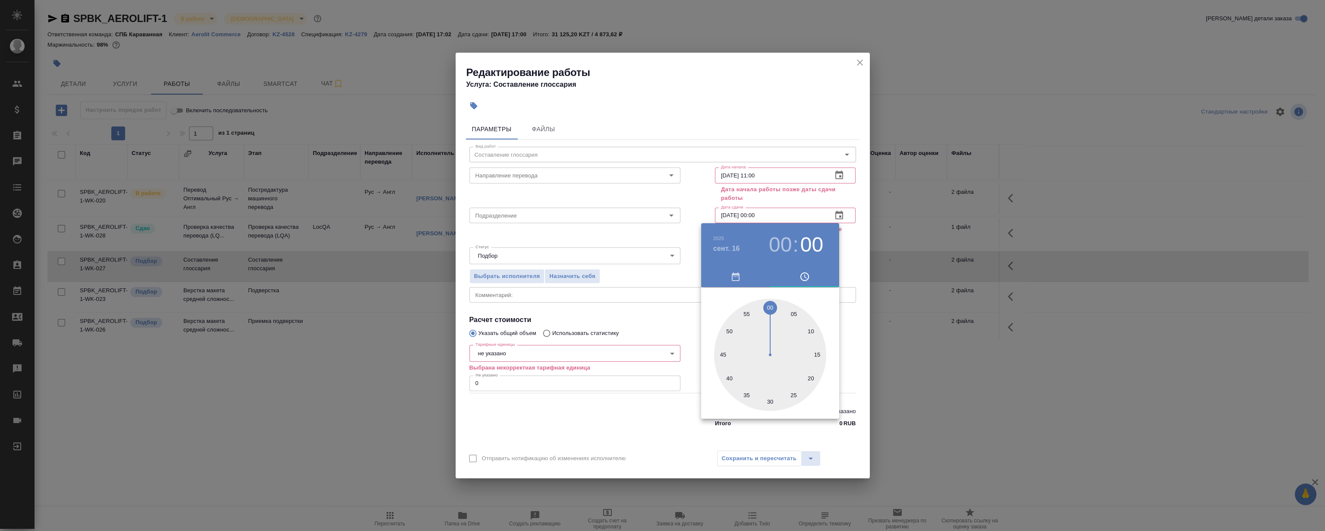
click at [767, 125] on div at bounding box center [662, 265] width 1325 height 531
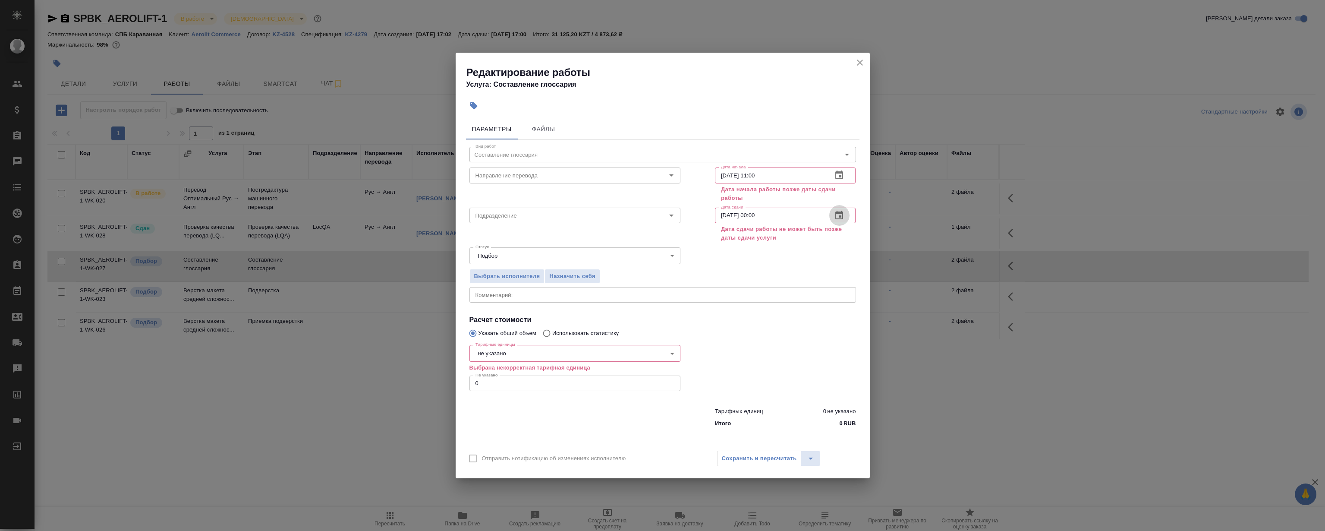
click at [838, 217] on icon "button" at bounding box center [839, 215] width 10 height 10
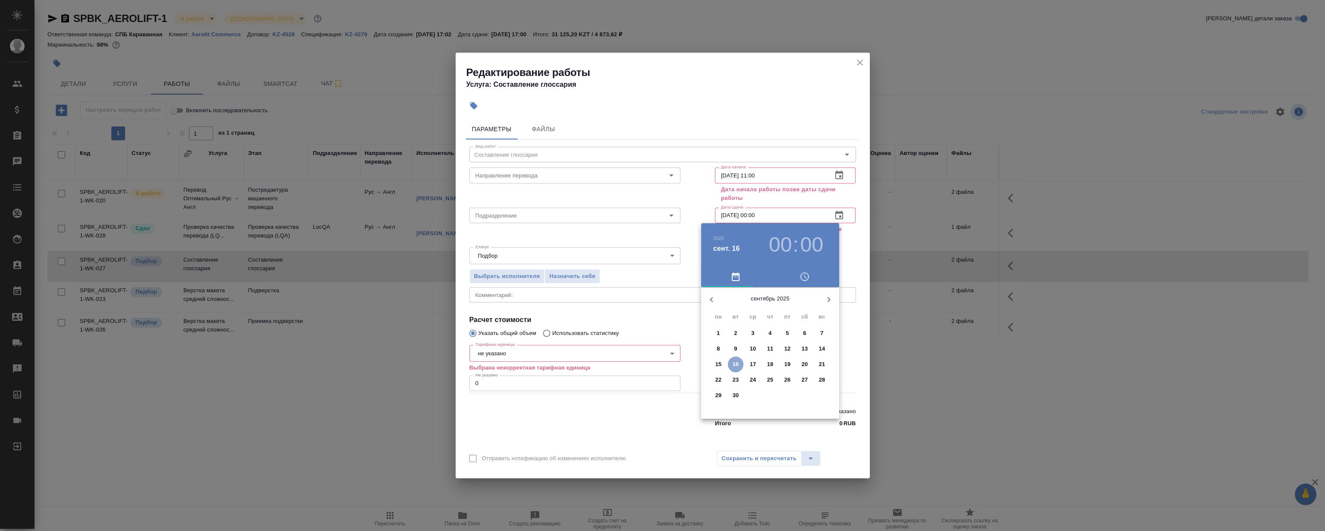
click at [736, 360] on p "16" at bounding box center [736, 364] width 6 height 9
click at [773, 303] on div at bounding box center [770, 355] width 112 height 112
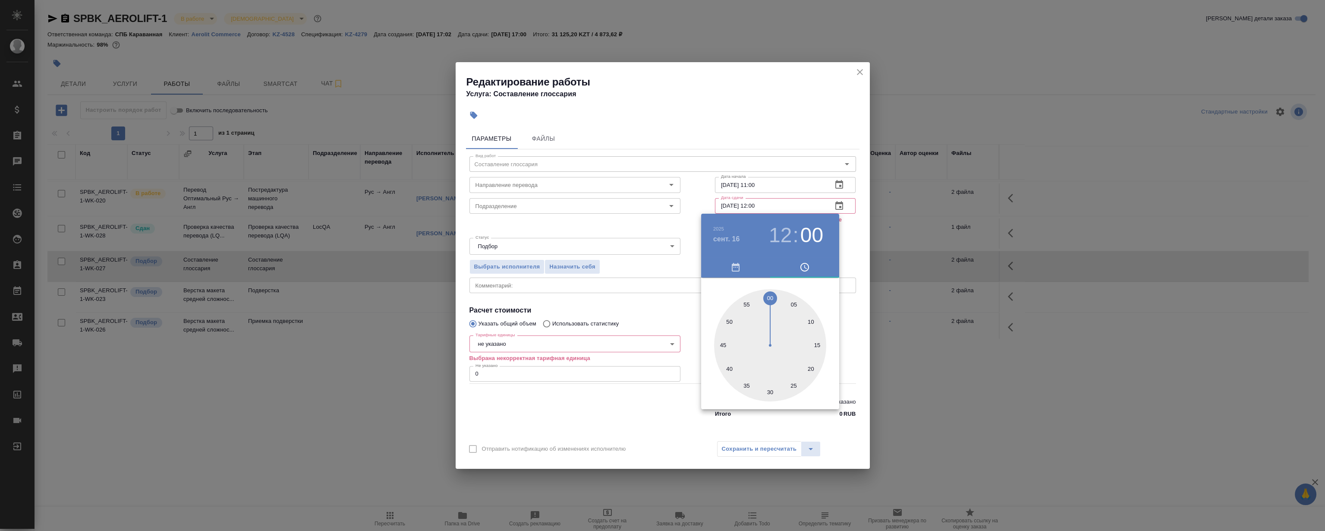
click at [767, 116] on div at bounding box center [662, 265] width 1325 height 531
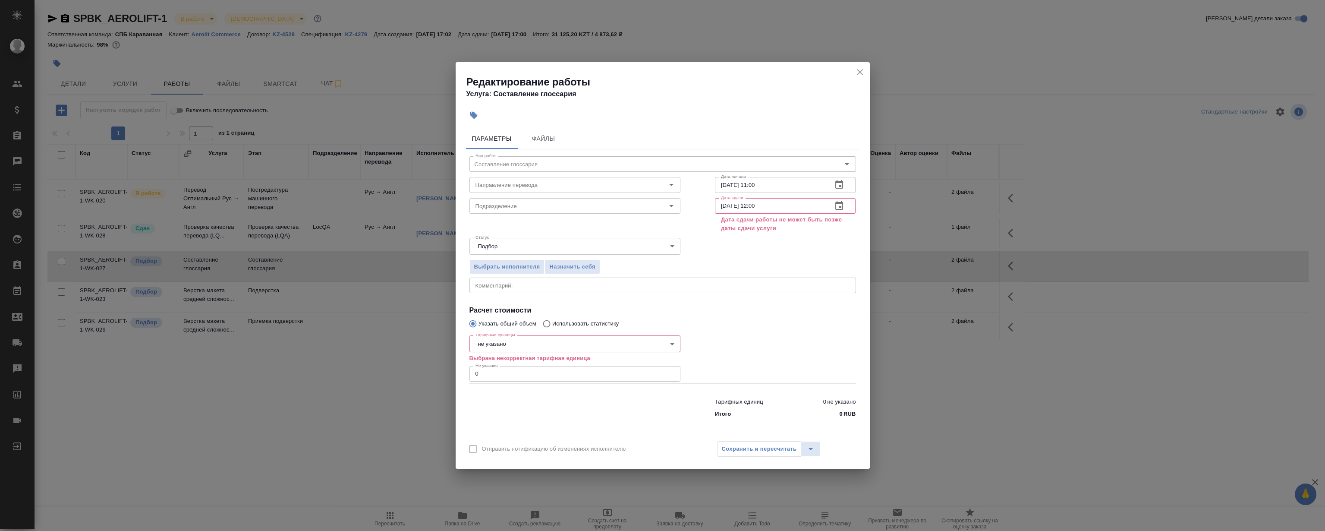
click at [841, 214] on button "button" at bounding box center [839, 205] width 21 height 21
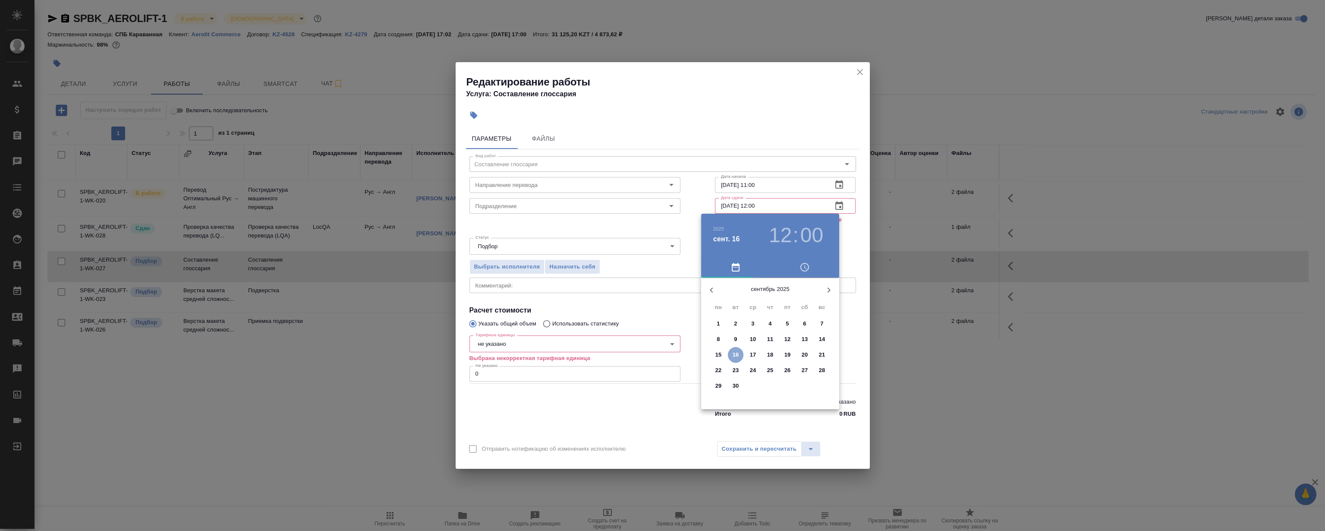
click at [737, 350] on p "16" at bounding box center [736, 354] width 6 height 9
drag, startPoint x: 767, startPoint y: 299, endPoint x: 753, endPoint y: 300, distance: 13.9
click at [753, 300] on div at bounding box center [770, 345] width 112 height 112
type input "16.09.2025 11:01"
drag, startPoint x: 772, startPoint y: 298, endPoint x: 776, endPoint y: 294, distance: 5.5
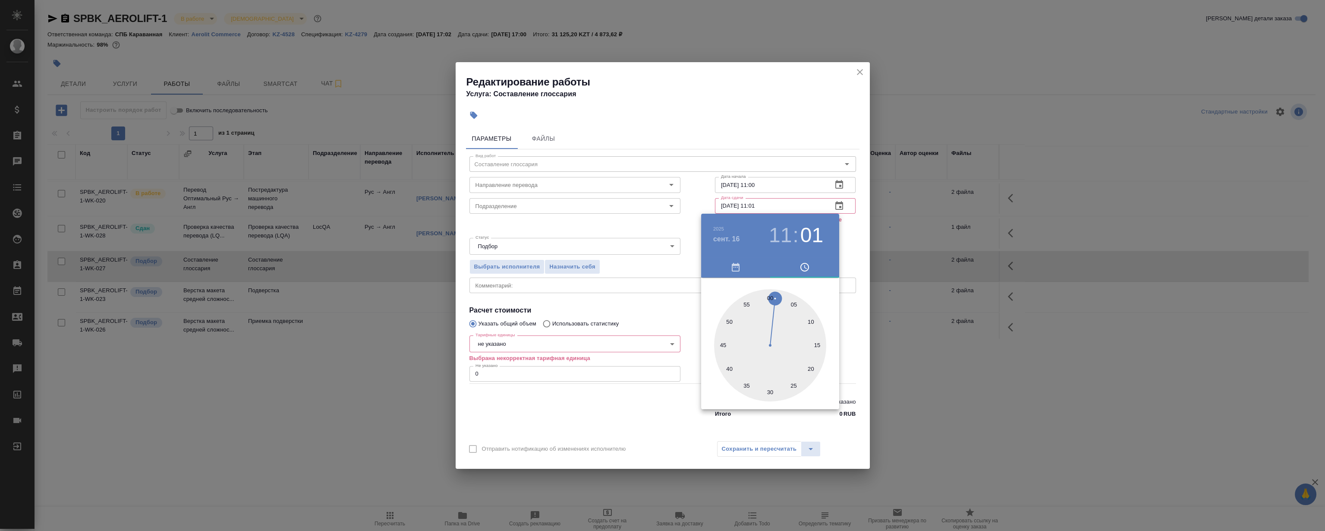
click at [776, 294] on div at bounding box center [770, 345] width 112 height 112
click at [772, 132] on div at bounding box center [662, 265] width 1325 height 531
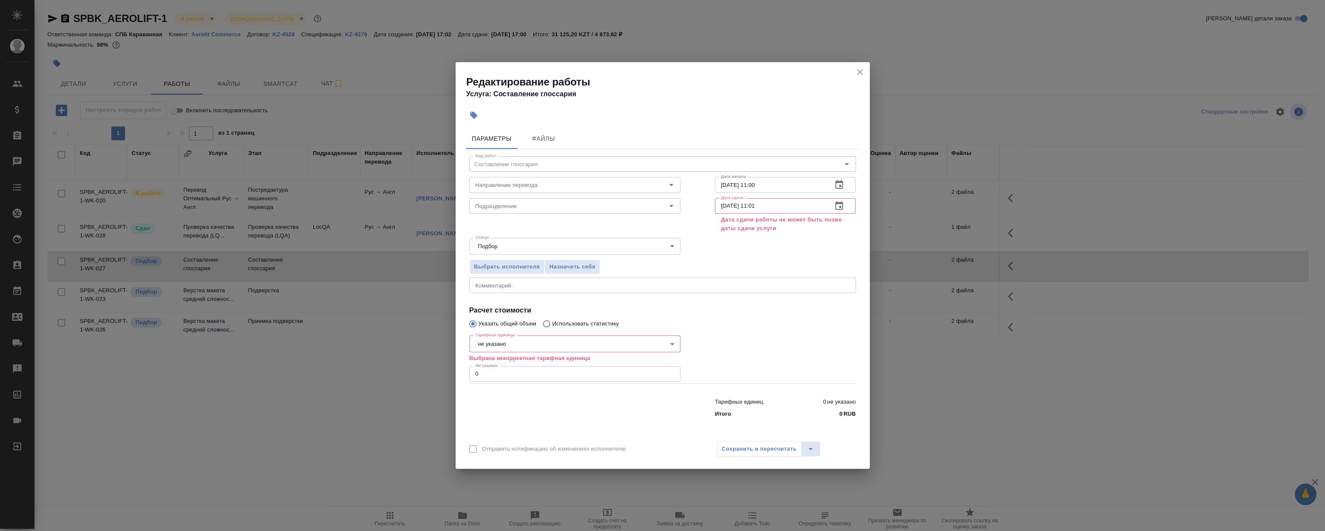
click at [856, 69] on icon "close" at bounding box center [860, 72] width 10 height 10
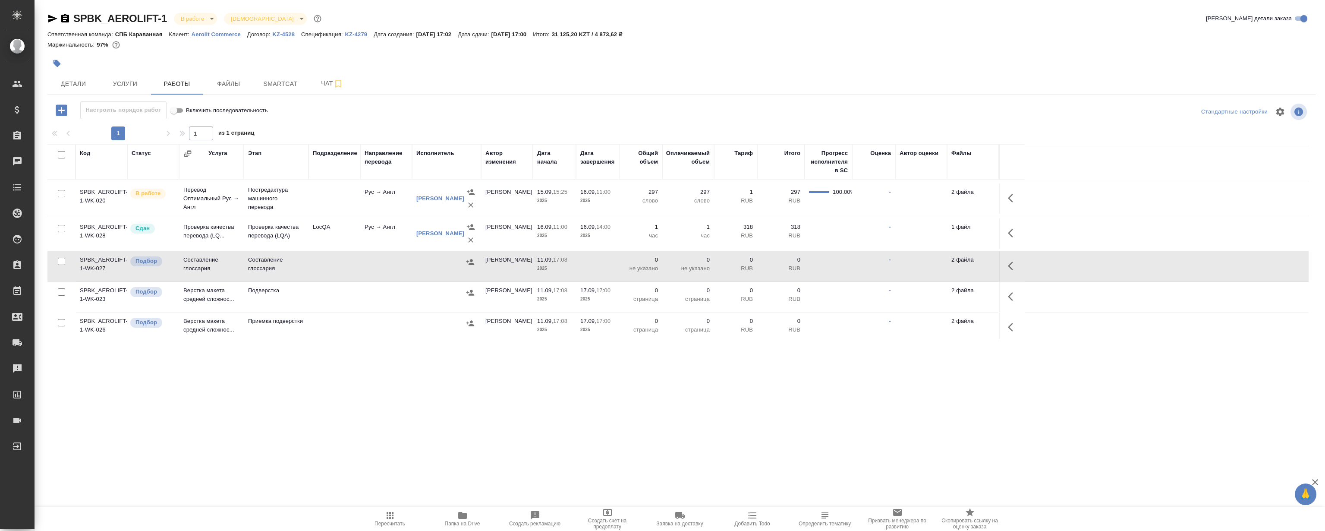
click at [129, 71] on div at bounding box center [469, 63] width 845 height 19
drag, startPoint x: 129, startPoint y: 79, endPoint x: 129, endPoint y: 84, distance: 4.3
click at [129, 82] on button "Услуги" at bounding box center [125, 84] width 52 height 22
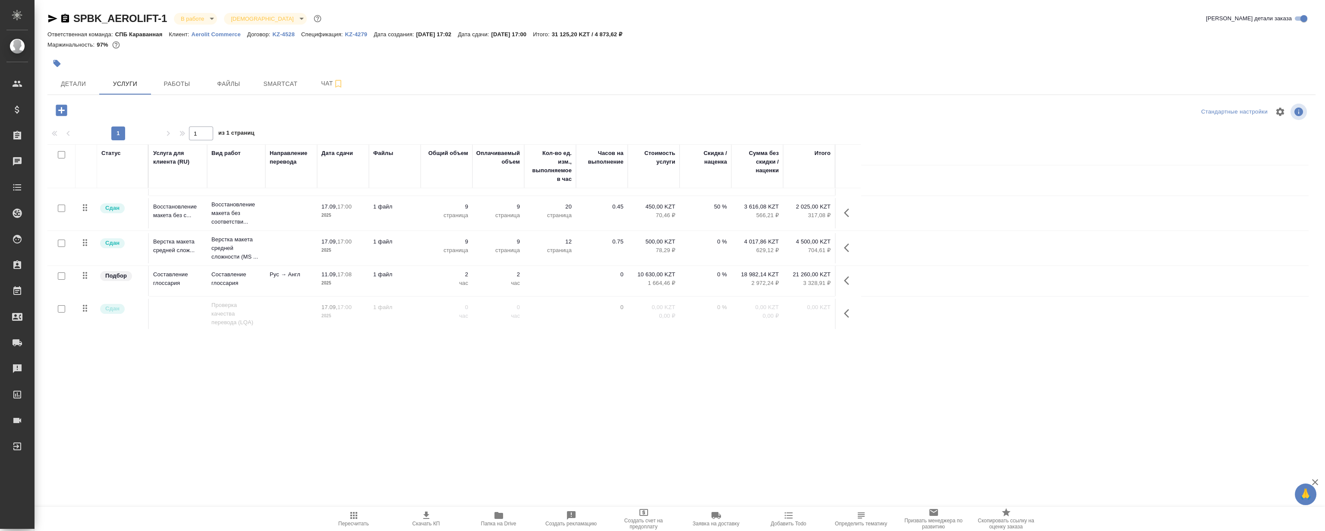
scroll to position [25, 0]
click at [850, 389] on div ".cls-1 fill:#fff; AWATERA Magerramov Ruslan Клиенты Спецификации Заказы 0 Чаты …" at bounding box center [662, 265] width 1325 height 531
click at [831, 375] on div ".cls-1 fill:#fff; AWATERA Magerramov Ruslan Клиенты Спецификации Заказы 0 Чаты …" at bounding box center [662, 265] width 1325 height 531
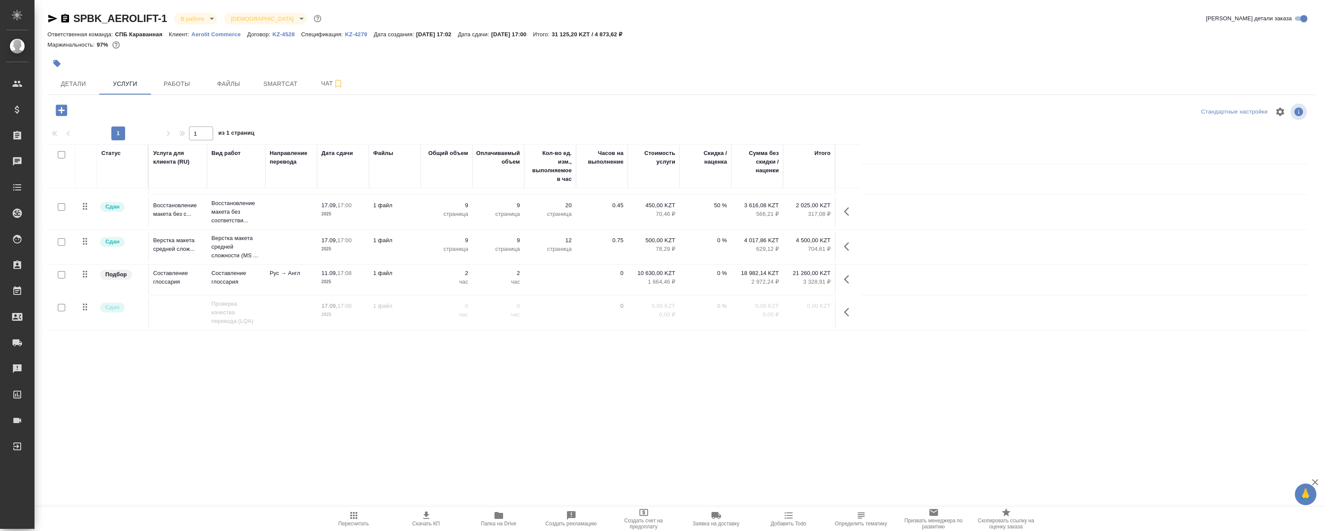
click at [831, 375] on div ".cls-1 fill:#fff; AWATERA Magerramov Ruslan Клиенты Спецификации Заказы 0 Чаты …" at bounding box center [662, 265] width 1325 height 531
drag, startPoint x: 593, startPoint y: 397, endPoint x: 579, endPoint y: 398, distance: 13.8
click at [579, 398] on div ".cls-1 fill:#fff; AWATERA Magerramov Ruslan Клиенты Спецификации Заказы 0 Чаты …" at bounding box center [662, 265] width 1325 height 531
click at [409, 395] on div ".cls-1 fill:#fff; AWATERA Magerramov Ruslan Клиенты Спецификации Заказы 0 Чаты …" at bounding box center [662, 265] width 1325 height 531
click at [852, 279] on icon "button" at bounding box center [849, 279] width 10 height 10
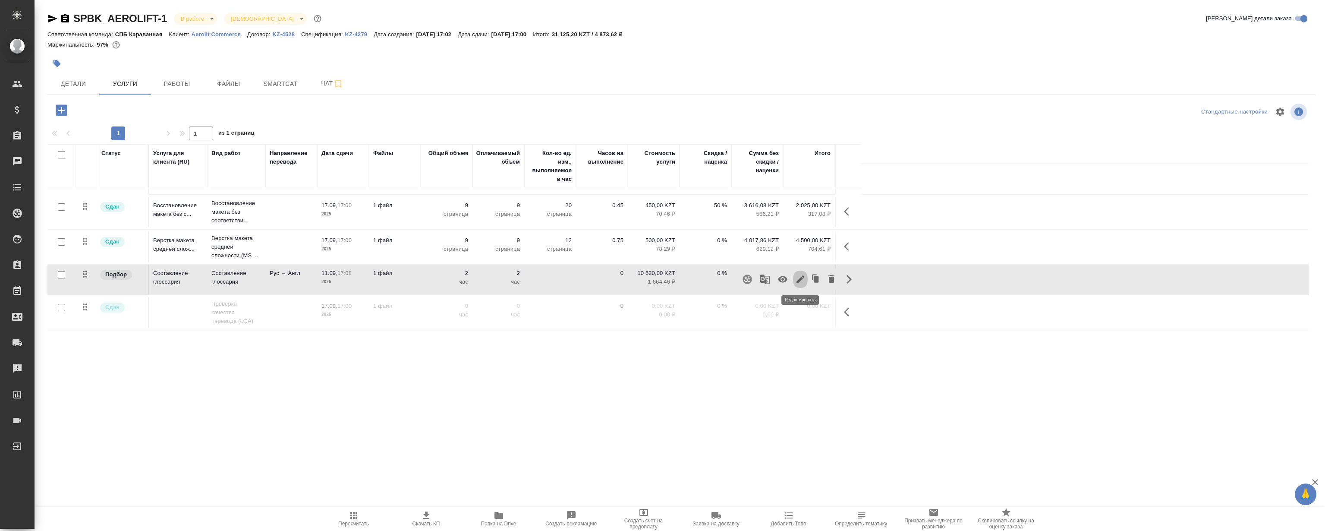
click at [799, 283] on icon "button" at bounding box center [800, 279] width 10 height 10
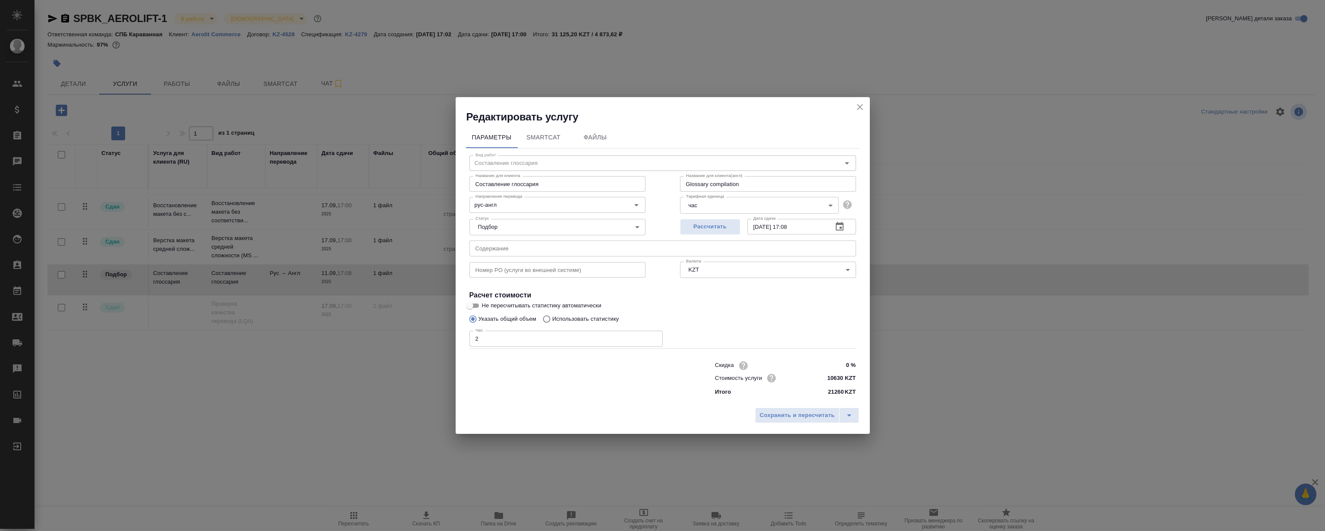
click at [837, 226] on icon "button" at bounding box center [839, 226] width 10 height 10
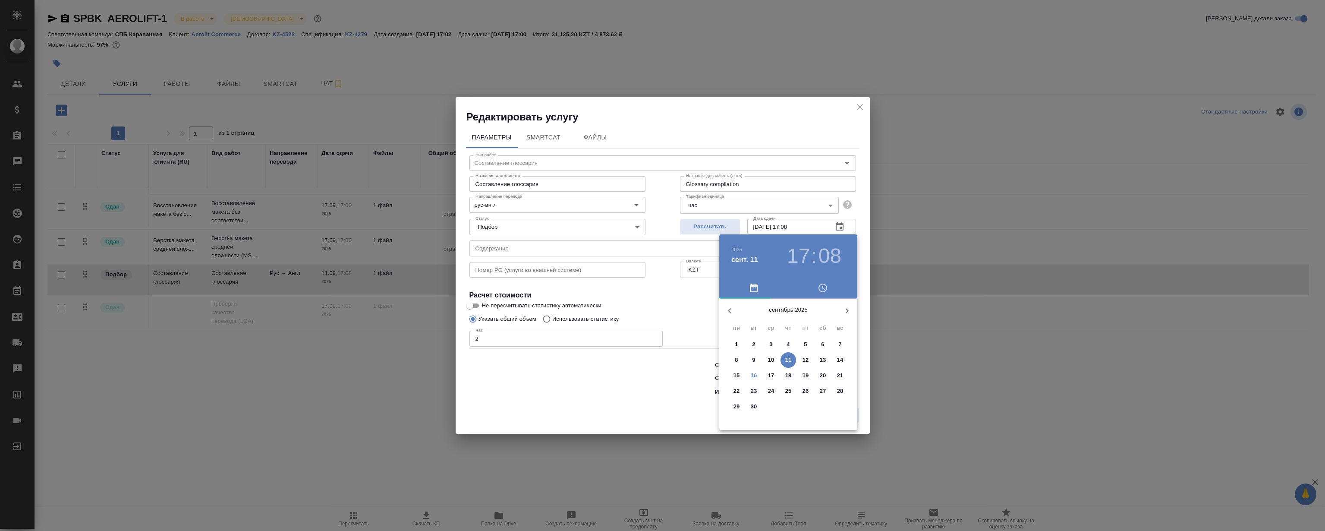
click at [754, 371] on p "16" at bounding box center [754, 375] width 6 height 9
type input "16.09.2025 17:08"
click at [777, 133] on div at bounding box center [662, 265] width 1325 height 531
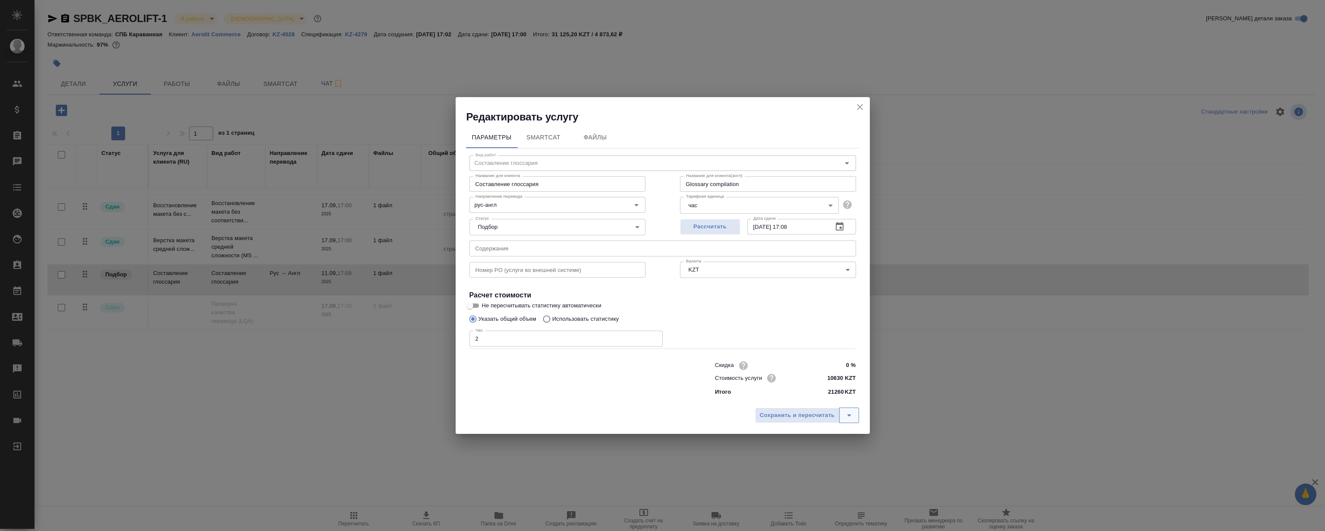
click at [851, 411] on icon "split button" at bounding box center [849, 415] width 10 height 10
click at [793, 400] on li "Сохранить" at bounding box center [809, 397] width 104 height 14
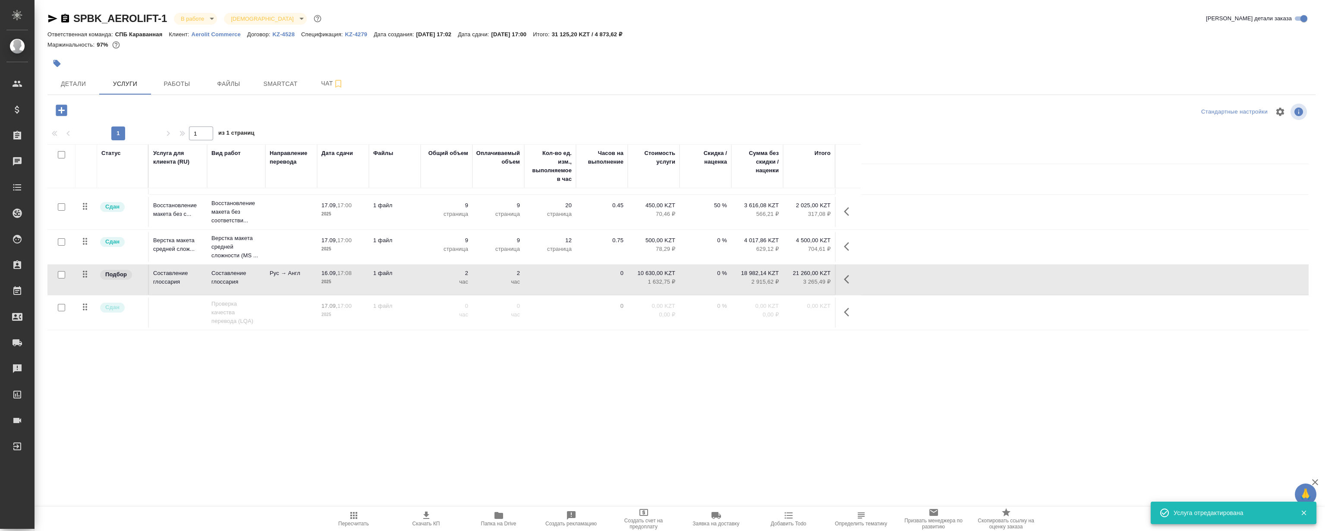
click at [321, 386] on div ".cls-1 fill:#fff; AWATERA Magerramov Ruslan Клиенты Спецификации Заказы 0 Чаты …" at bounding box center [662, 265] width 1325 height 531
click at [177, 88] on span "Работы" at bounding box center [176, 84] width 41 height 11
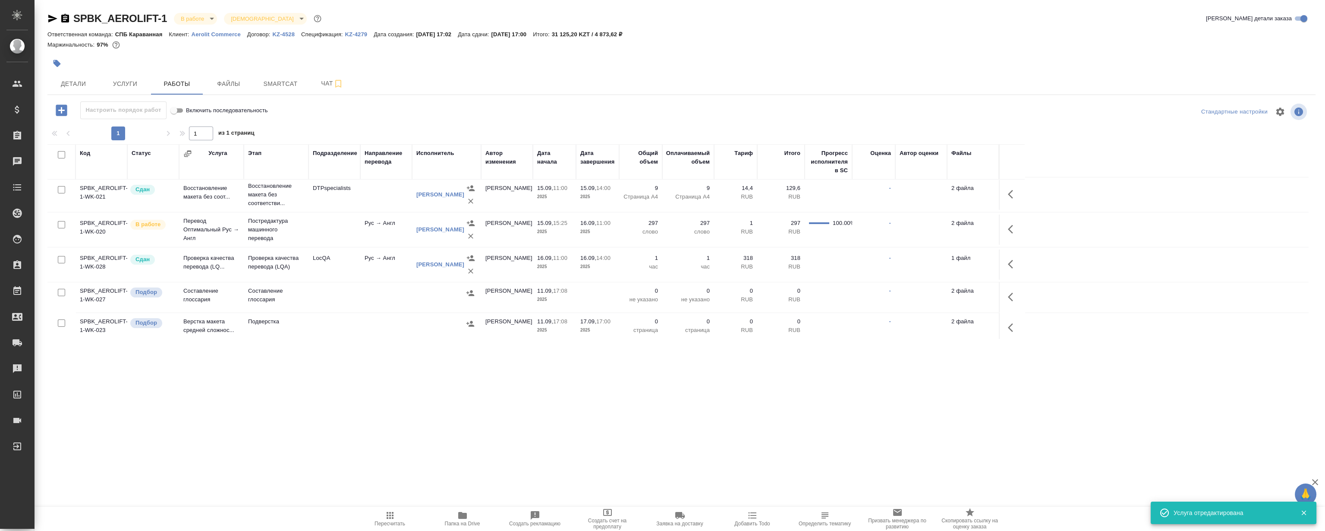
scroll to position [39, 0]
click at [1006, 290] on button "button" at bounding box center [1013, 295] width 21 height 21
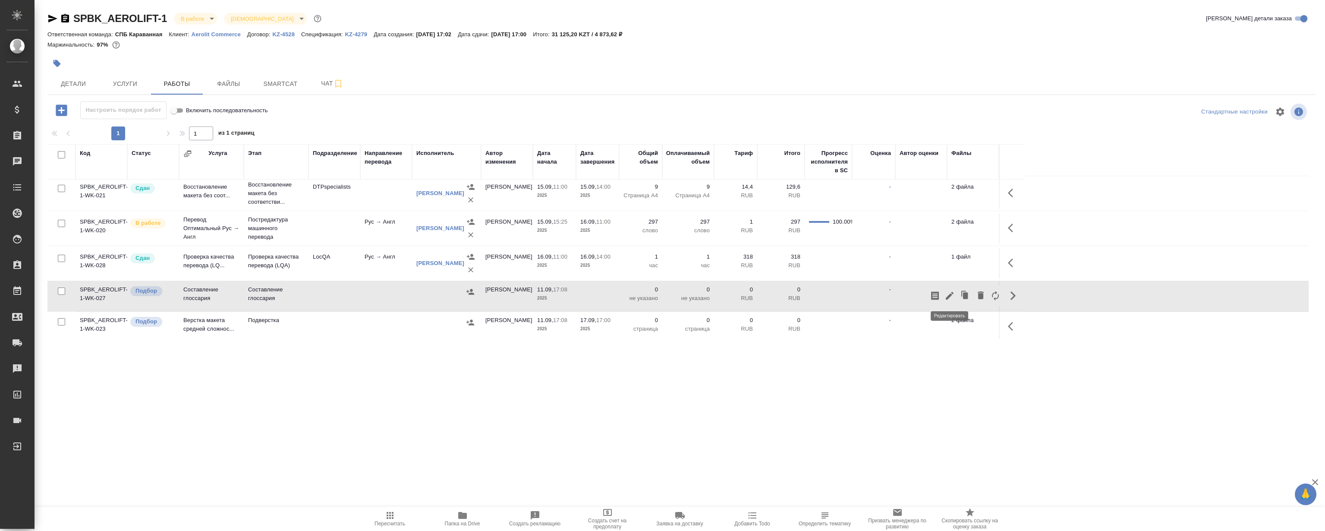
click at [950, 293] on icon "button" at bounding box center [950, 296] width 8 height 8
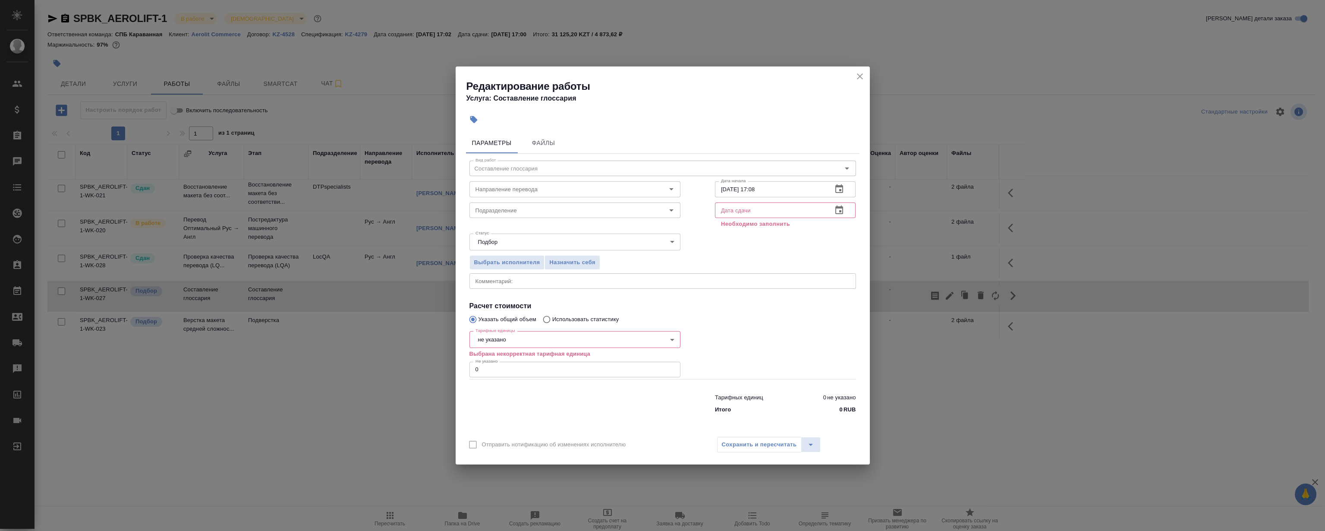
click at [842, 208] on icon "button" at bounding box center [839, 209] width 8 height 9
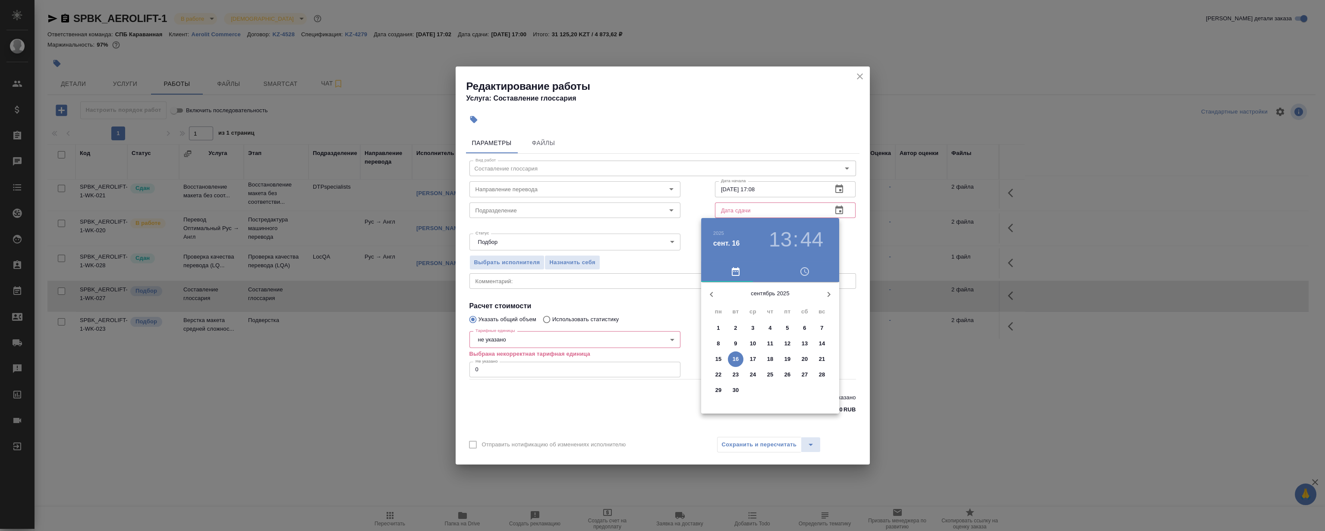
click at [740, 355] on span "16" at bounding box center [736, 359] width 16 height 9
type input "16.09.2025 13:44"
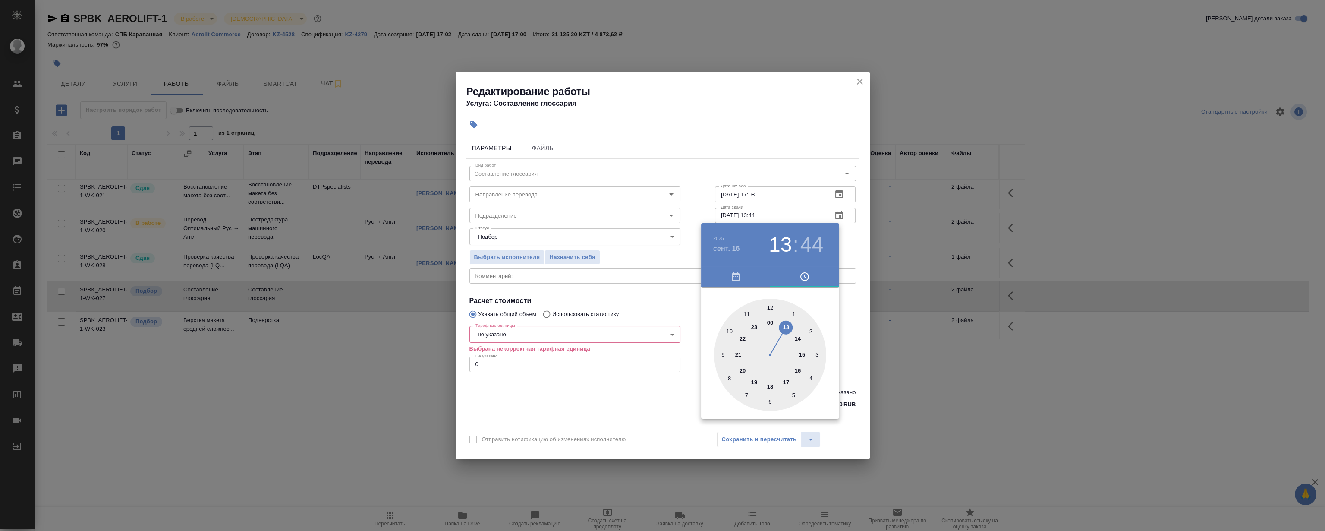
click at [754, 151] on div at bounding box center [662, 265] width 1325 height 531
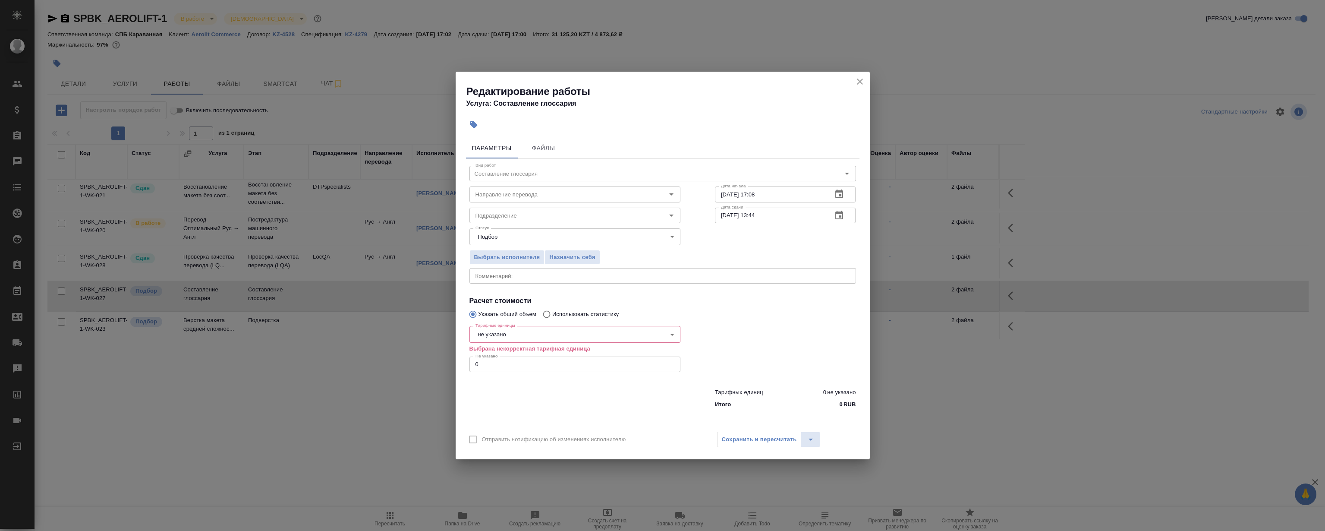
click at [837, 195] on icon "button" at bounding box center [839, 194] width 10 height 10
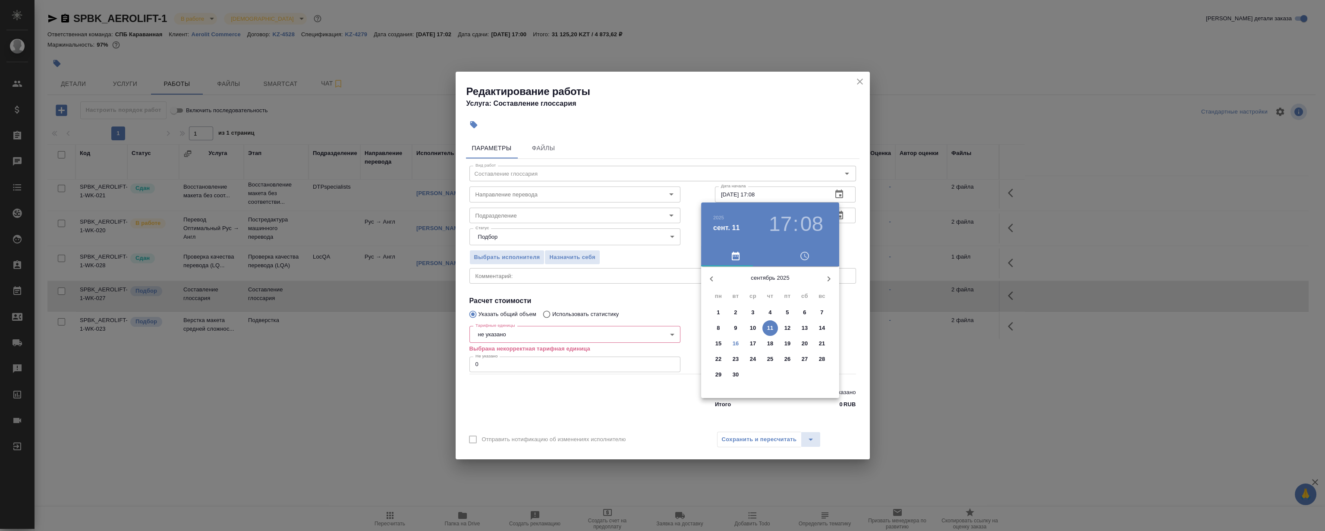
click at [736, 340] on button "16" at bounding box center [736, 344] width 16 height 16
type input "16.09.2025 11:08"
drag, startPoint x: 769, startPoint y: 305, endPoint x: 748, endPoint y: 294, distance: 23.7
click at [748, 294] on div at bounding box center [770, 334] width 112 height 112
click at [762, 115] on div at bounding box center [662, 265] width 1325 height 531
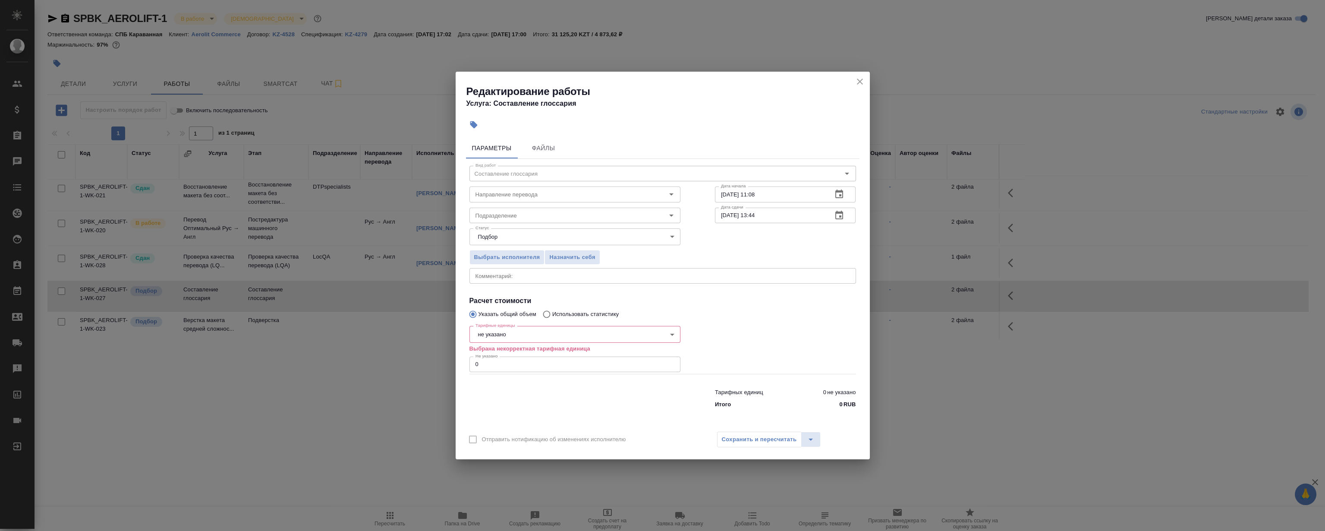
click at [516, 330] on body "🙏 .cls-1 fill:#fff; AWATERA Magerramov Ruslan Клиенты Спецификации Заказы 0 Чат…" at bounding box center [662, 265] width 1325 height 531
click at [496, 389] on li "час" at bounding box center [574, 392] width 211 height 15
type input "5a8b1489cc6b4906c91bfd93"
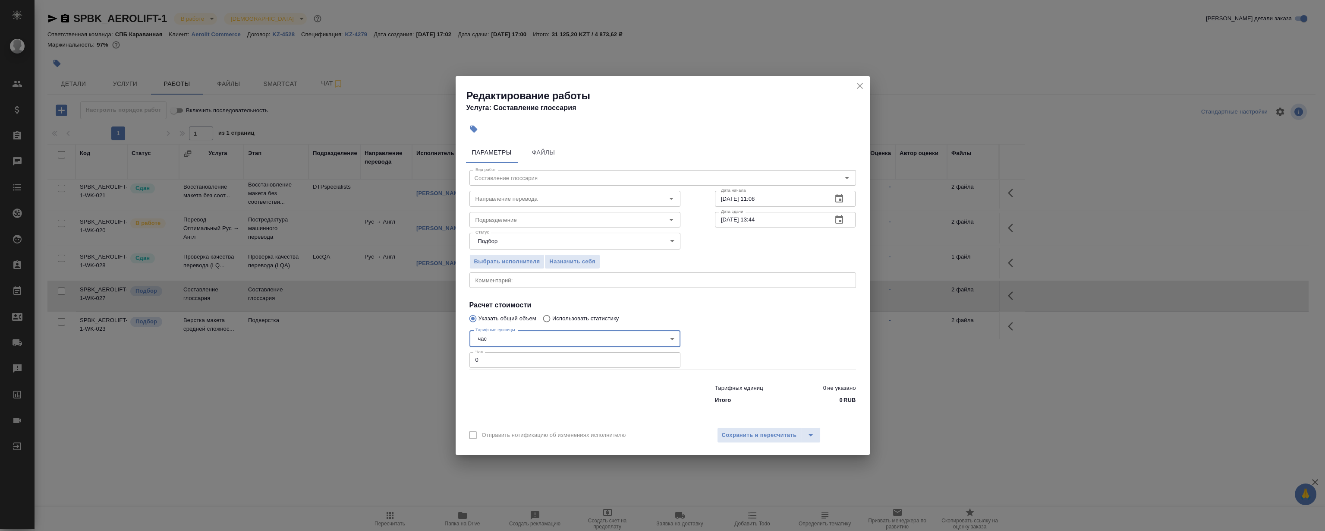
click at [517, 356] on input "0" at bounding box center [574, 360] width 211 height 16
drag, startPoint x: 516, startPoint y: 360, endPoint x: 351, endPoint y: 366, distance: 164.9
click at [346, 367] on div "Редактирование работы Услуга: Составление глоссария Параметры Файлы Вид работ С…" at bounding box center [662, 265] width 1325 height 531
type input "1"
drag, startPoint x: 809, startPoint y: 330, endPoint x: 636, endPoint y: 280, distance: 180.8
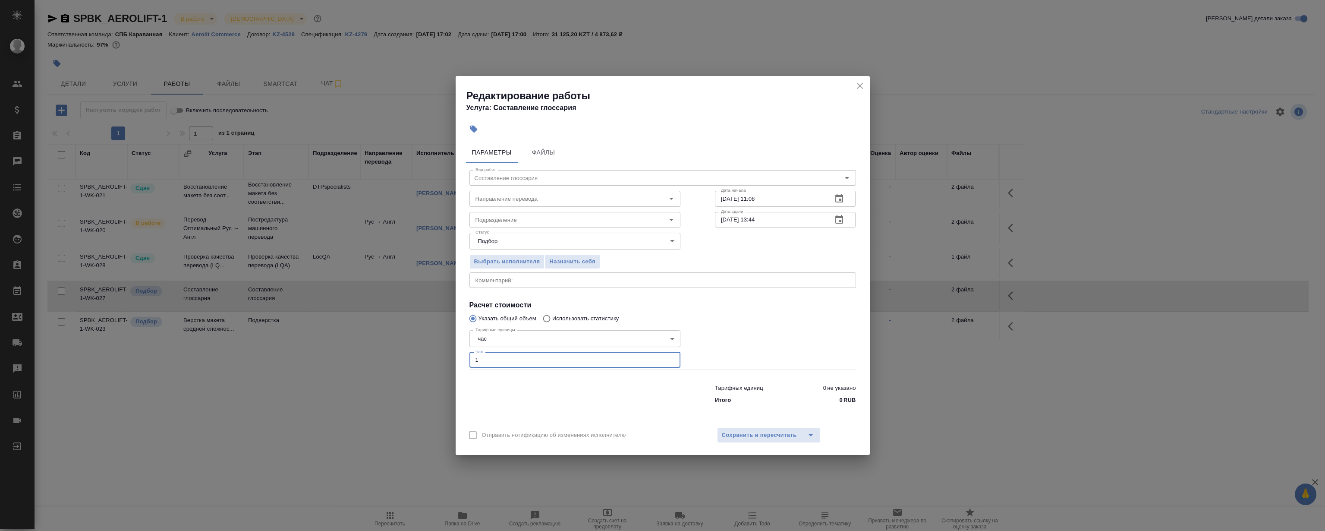
click at [810, 330] on div at bounding box center [786, 347] width 176 height 77
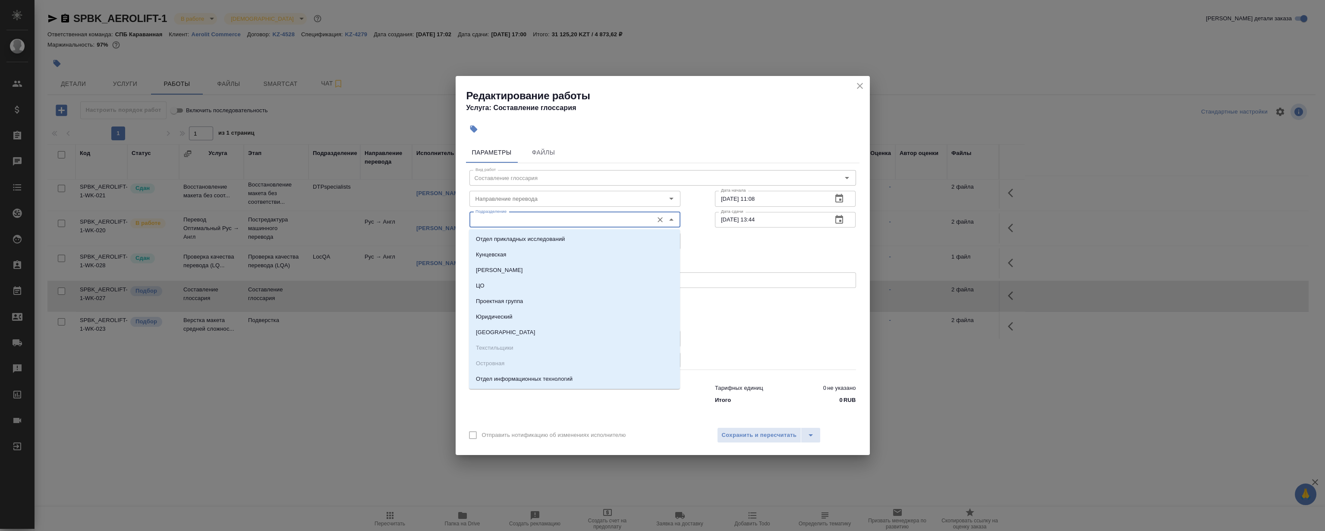
click at [565, 216] on input "Подразделение" at bounding box center [560, 219] width 177 height 10
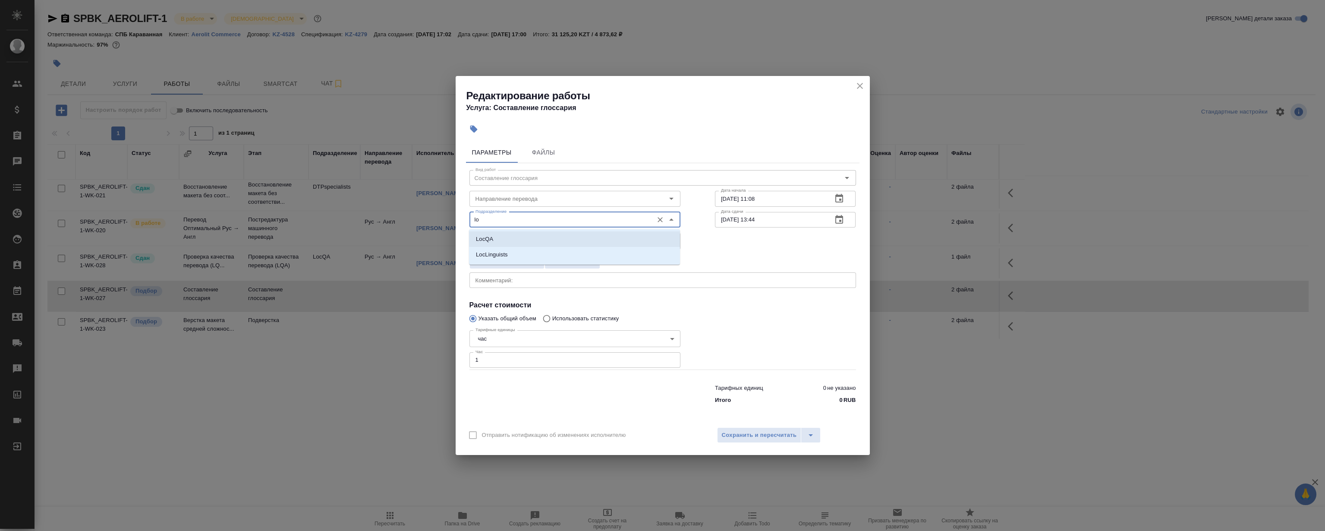
click at [547, 235] on li "LocQA" at bounding box center [574, 239] width 211 height 16
type input "LocQA"
click at [777, 322] on div at bounding box center [786, 347] width 176 height 77
click at [772, 429] on button "Сохранить и пересчитать" at bounding box center [759, 435] width 85 height 16
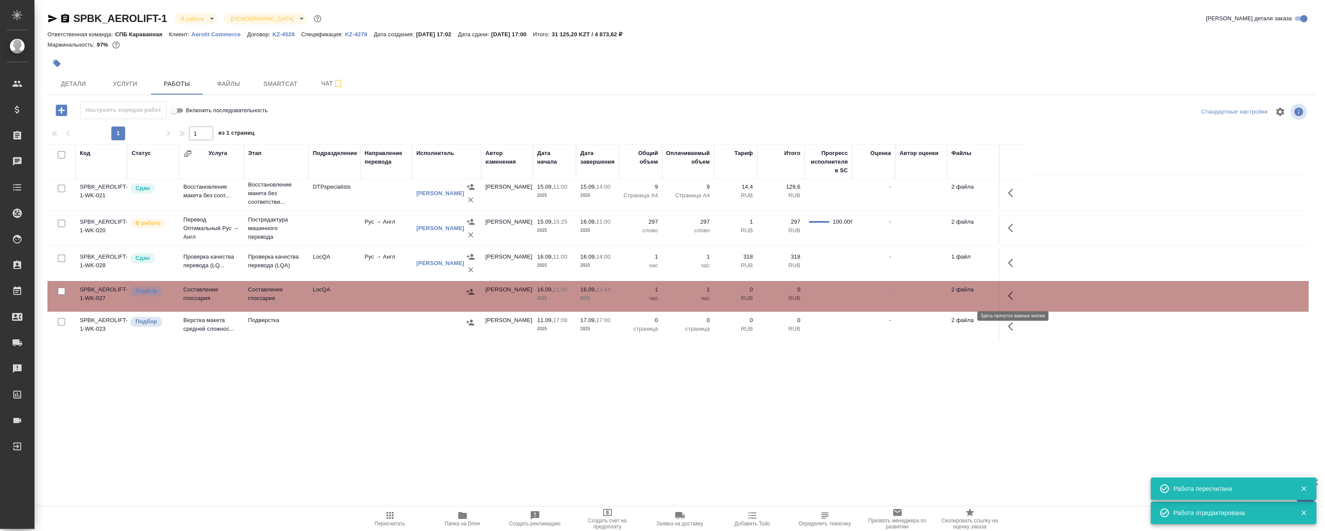
click at [1012, 295] on icon "button" at bounding box center [1013, 295] width 10 height 10
click at [949, 295] on icon "button" at bounding box center [950, 296] width 8 height 8
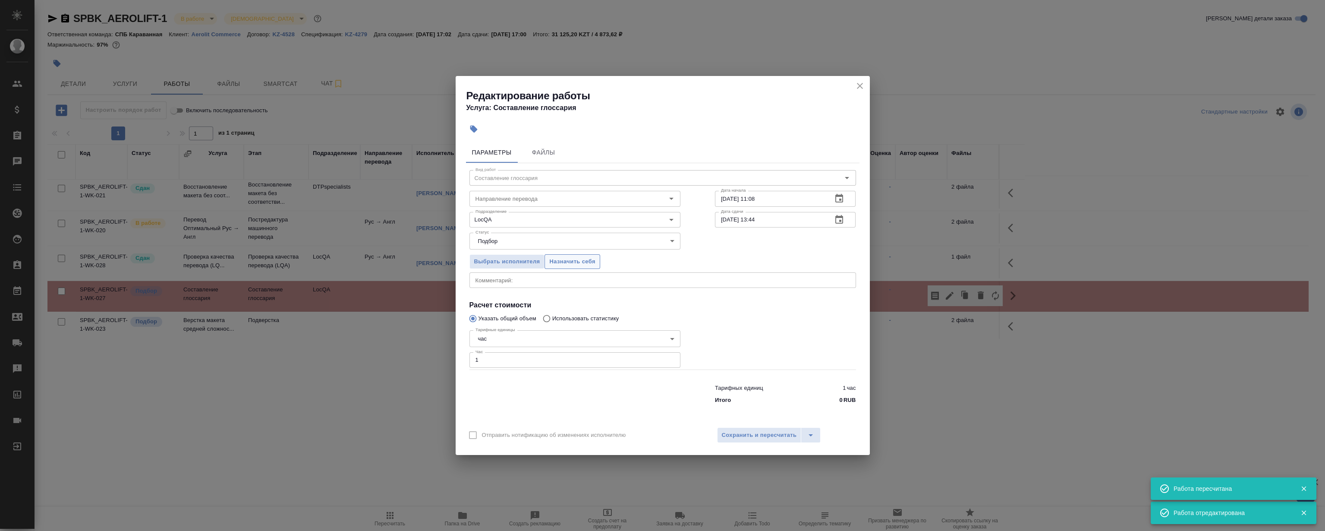
click at [590, 258] on span "Назначить себя" at bounding box center [572, 262] width 46 height 10
click at [854, 80] on div "Редактирование работы Услуга: Составление глоссария" at bounding box center [663, 98] width 414 height 44
click at [856, 80] on button "close" at bounding box center [859, 85] width 13 height 13
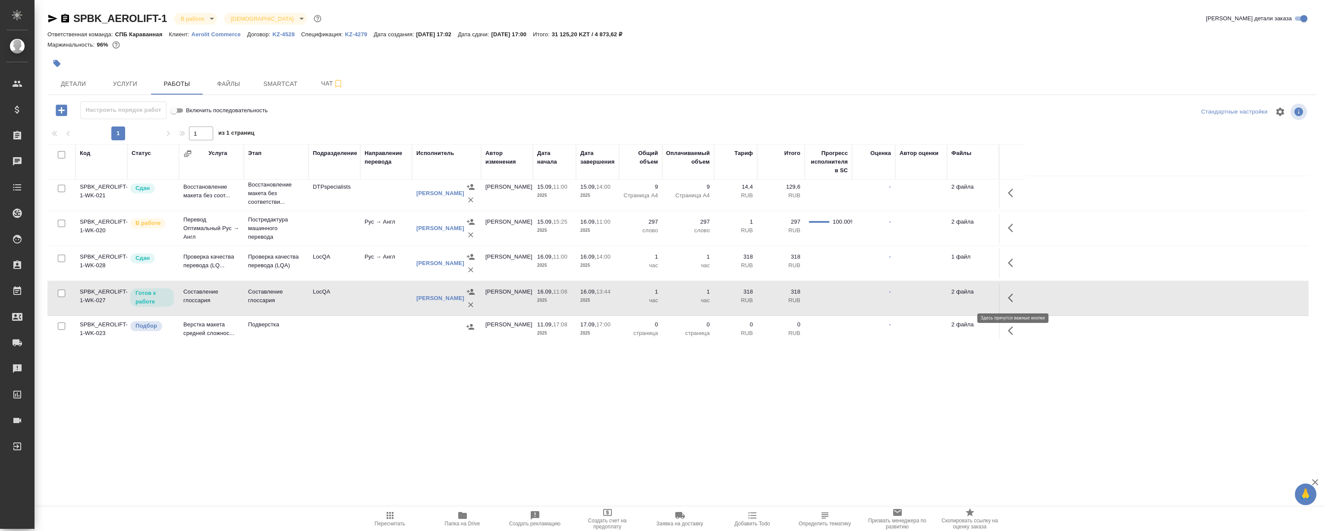
click at [1013, 296] on icon "button" at bounding box center [1013, 298] width 10 height 10
click at [947, 293] on icon "button" at bounding box center [949, 298] width 10 height 10
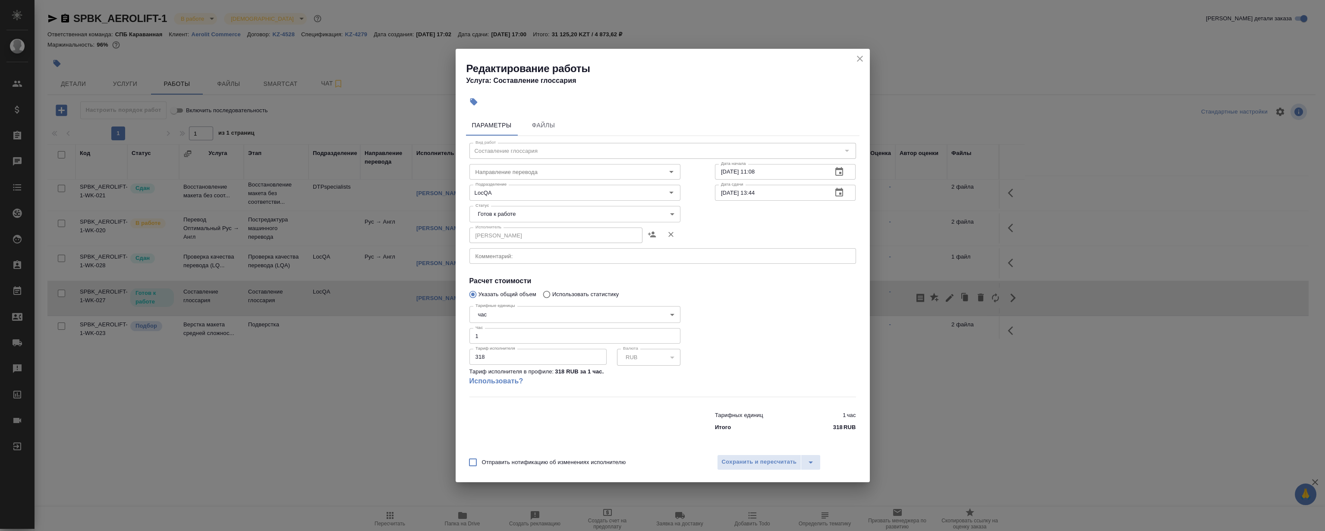
click at [510, 215] on body "🙏 .cls-1 fill:#fff; AWATERA Magerramov Ruslan Клиенты Спецификации Заказы 0 Чат…" at bounding box center [662, 265] width 1325 height 531
click at [516, 255] on li "Сдан" at bounding box center [574, 258] width 211 height 15
type input "closed"
click at [750, 455] on button "Сохранить и пересчитать" at bounding box center [759, 462] width 85 height 16
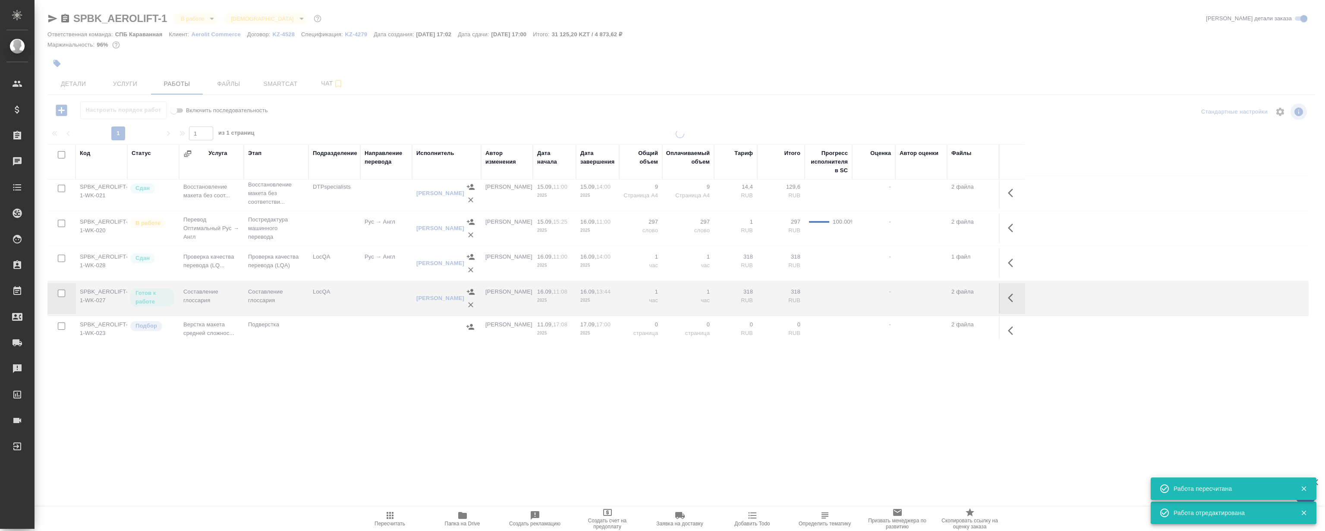
click at [358, 406] on div ".cls-1 fill:#fff; AWATERA Magerramov Ruslan Клиенты Спецификации Заказы 0 Чаты …" at bounding box center [662, 265] width 1325 height 531
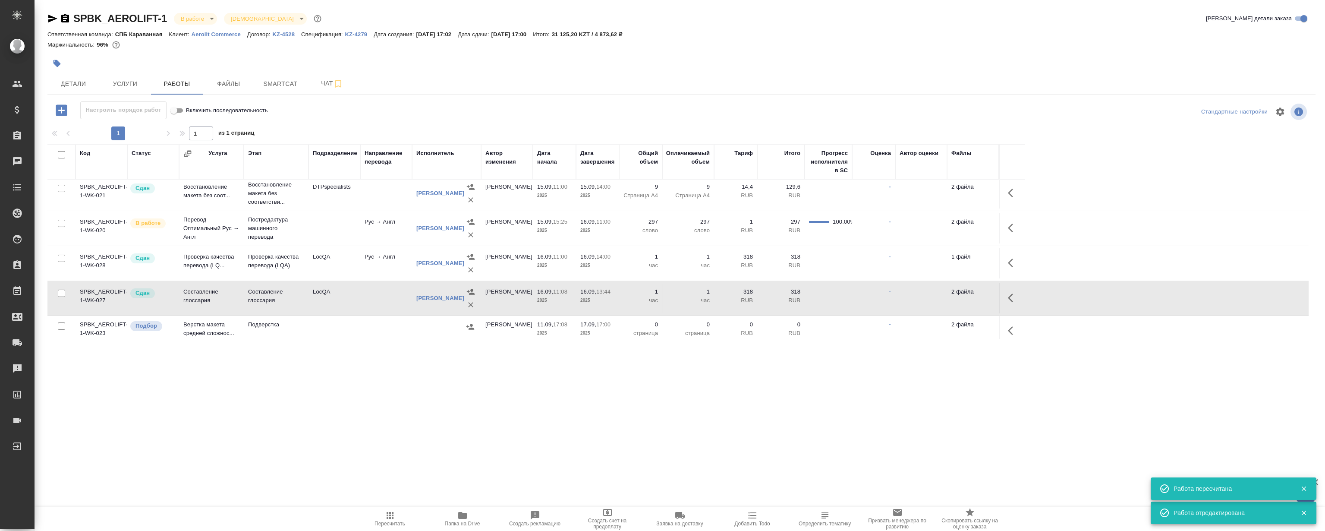
drag, startPoint x: 407, startPoint y: 435, endPoint x: 398, endPoint y: 426, distance: 12.5
click at [401, 428] on div ".cls-1 fill:#fff; AWATERA Magerramov Ruslan Клиенты Спецификации Заказы 0 Чаты …" at bounding box center [662, 265] width 1325 height 531
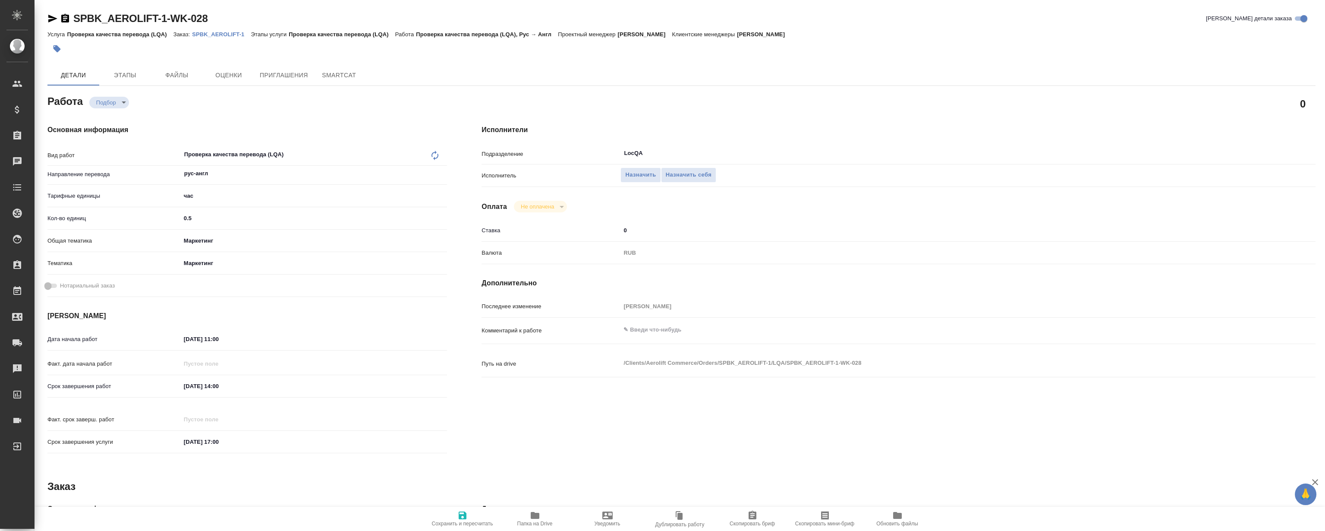
type textarea "x"
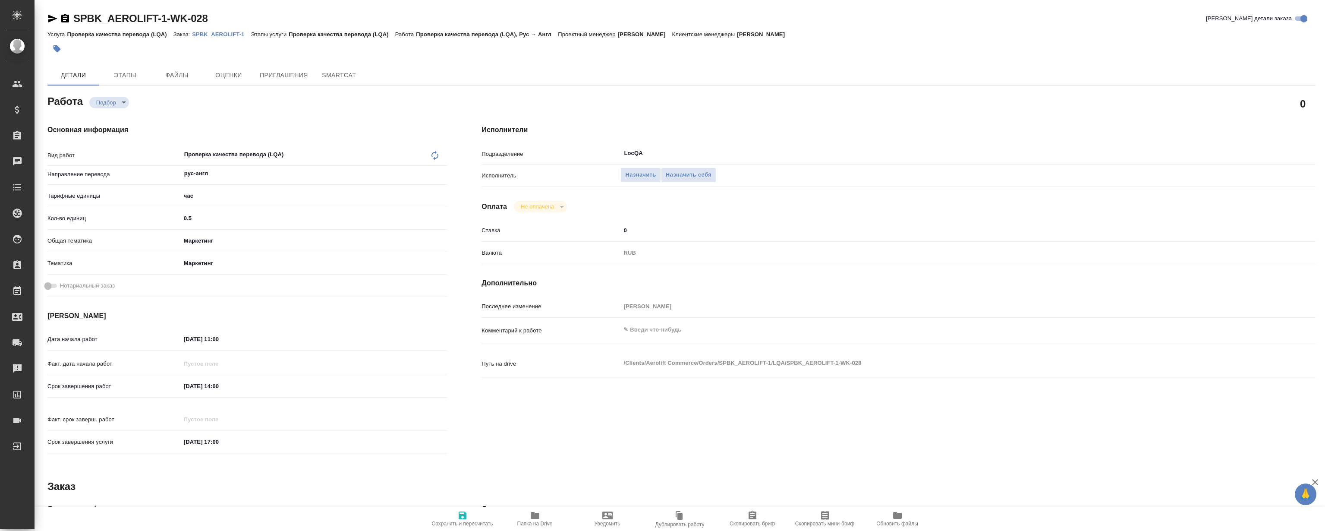
type textarea "x"
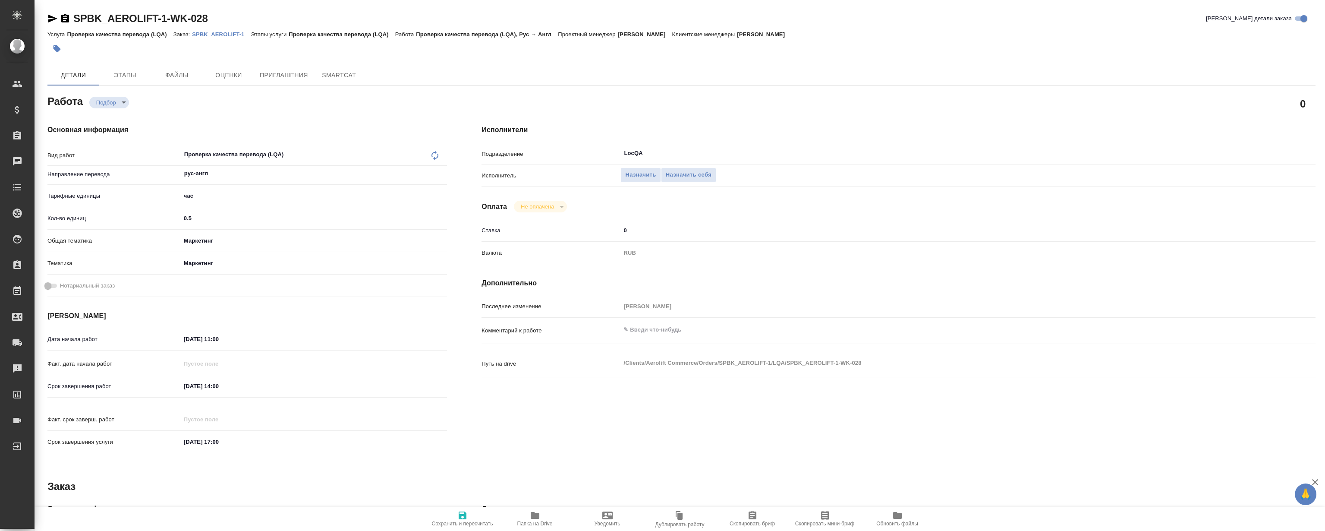
type textarea "x"
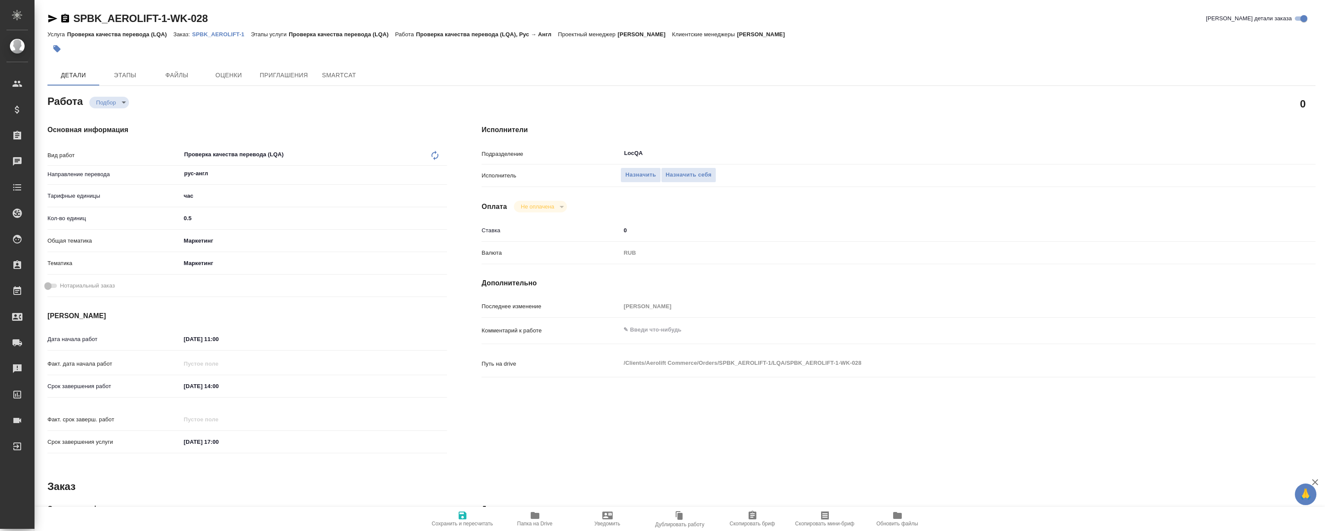
type textarea "x"
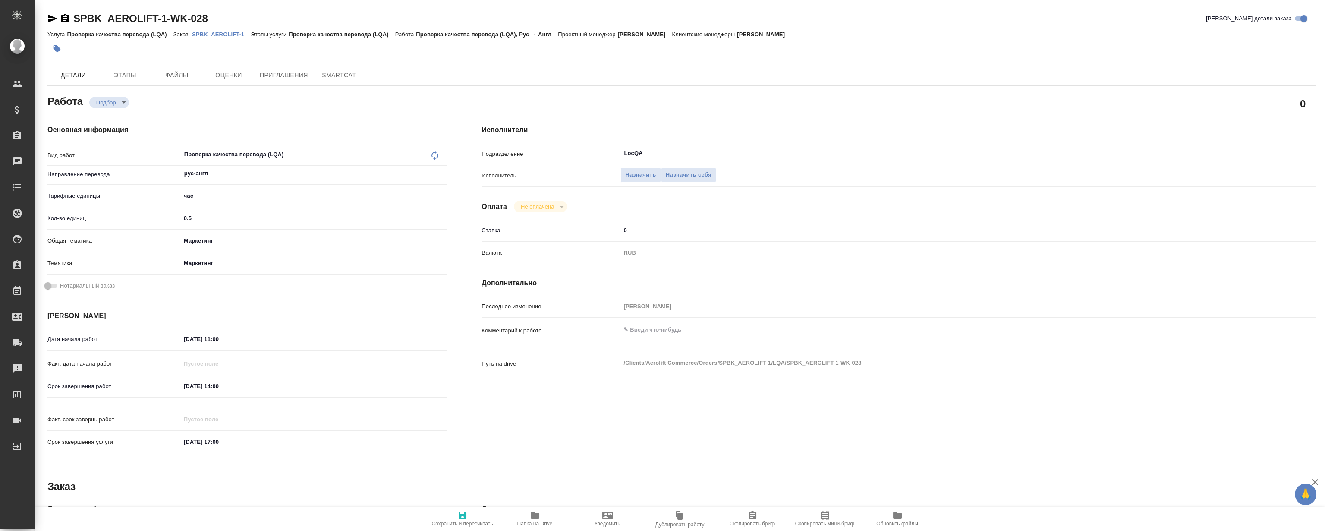
type textarea "x"
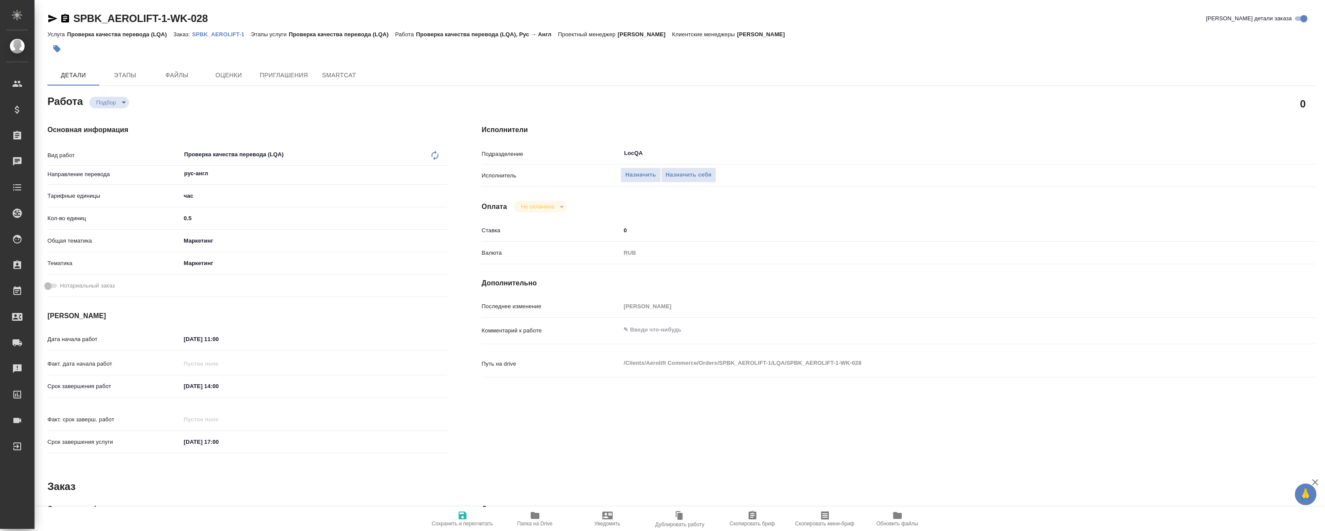
type textarea "x"
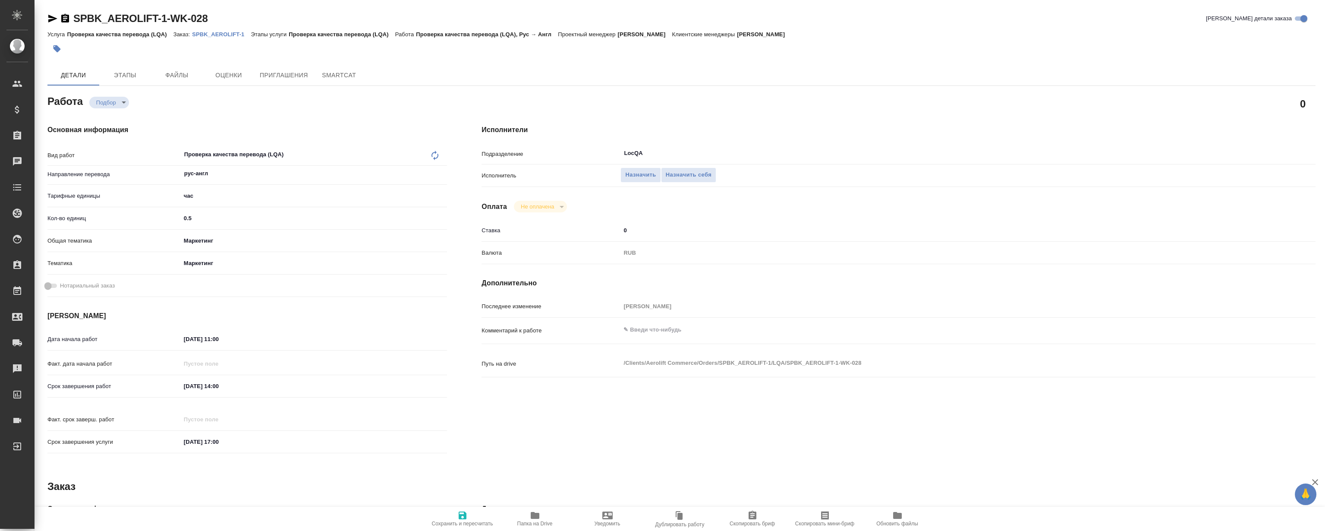
type textarea "x"
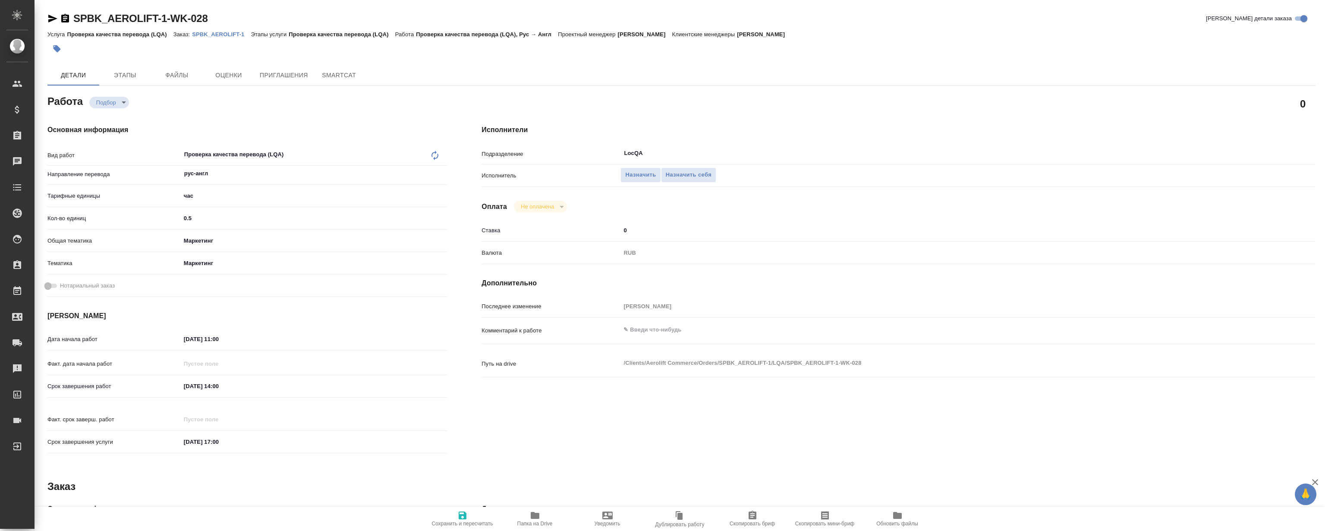
type textarea "x"
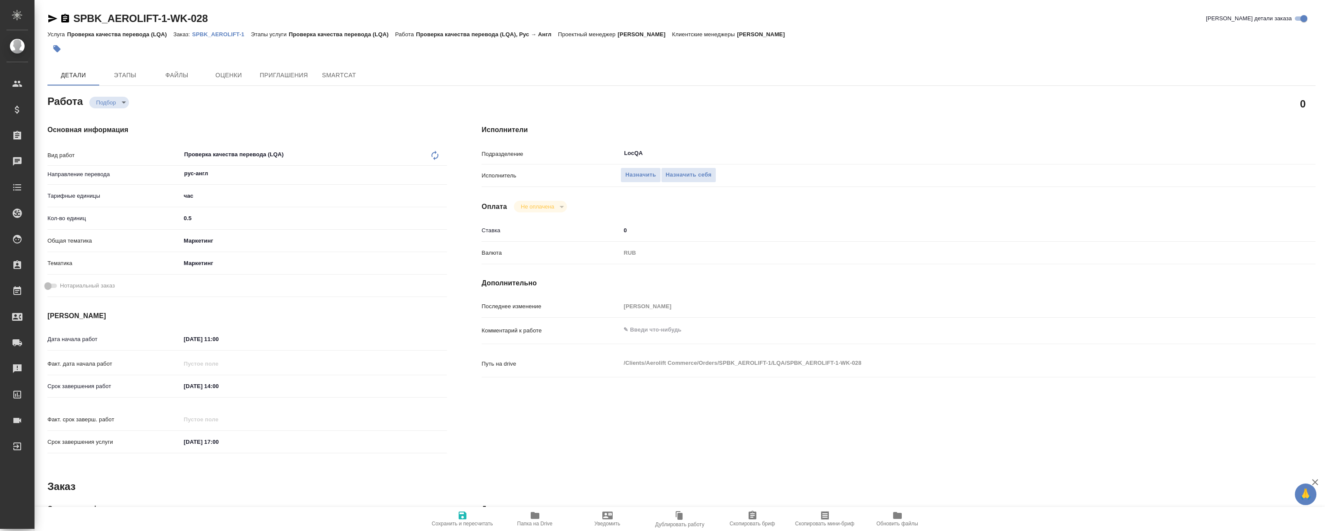
type textarea "x"
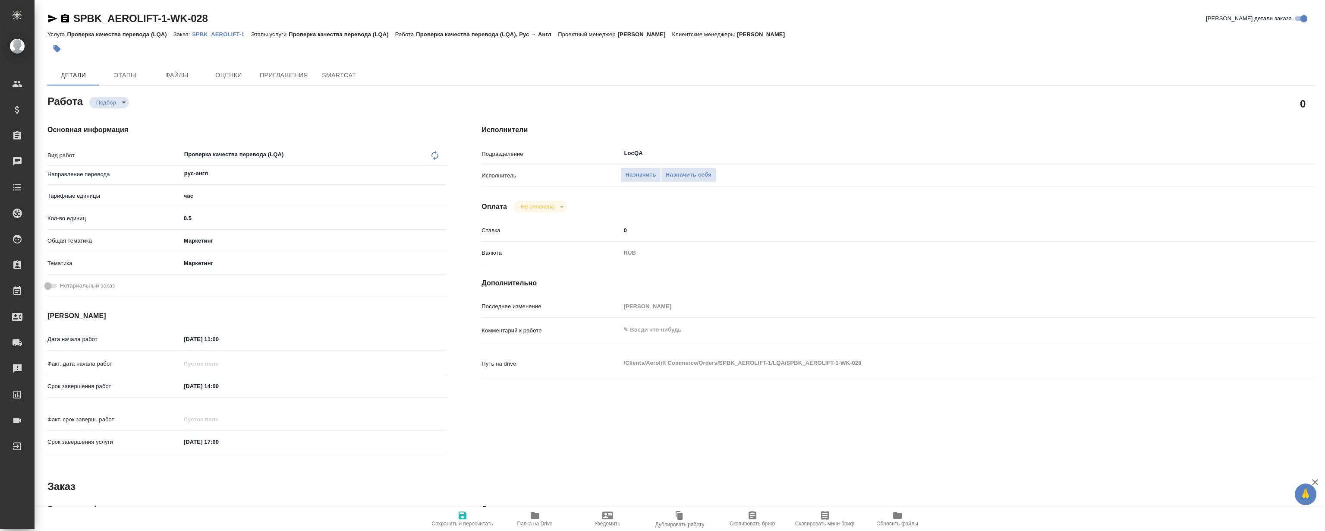
type textarea "x"
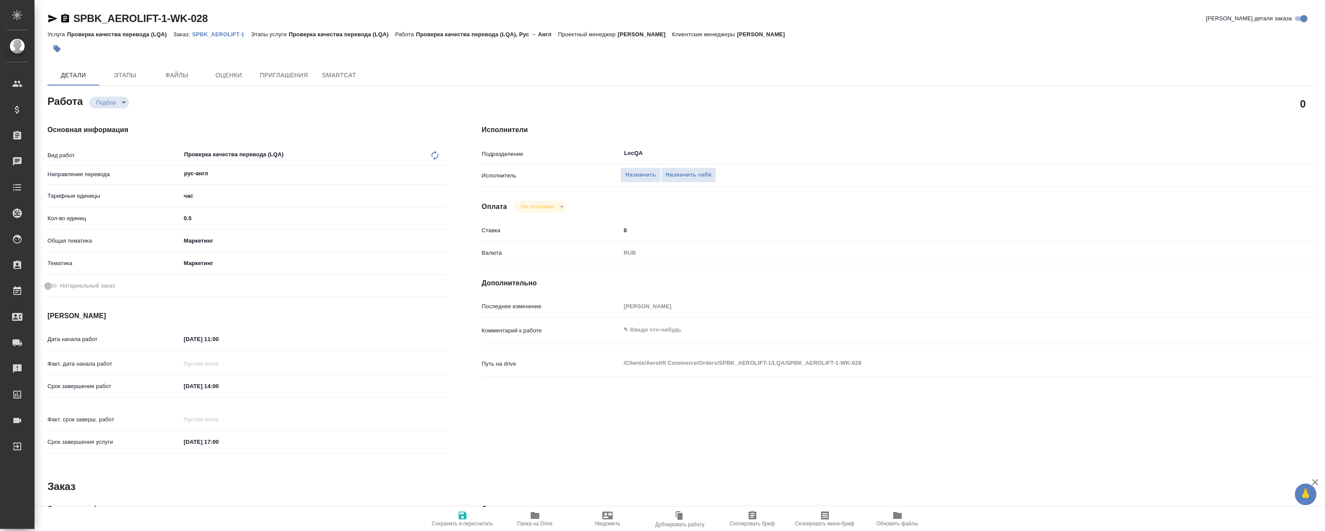
click at [562, 48] on div at bounding box center [469, 48] width 845 height 19
click at [545, 518] on span "Папка на Drive" at bounding box center [535, 518] width 62 height 16
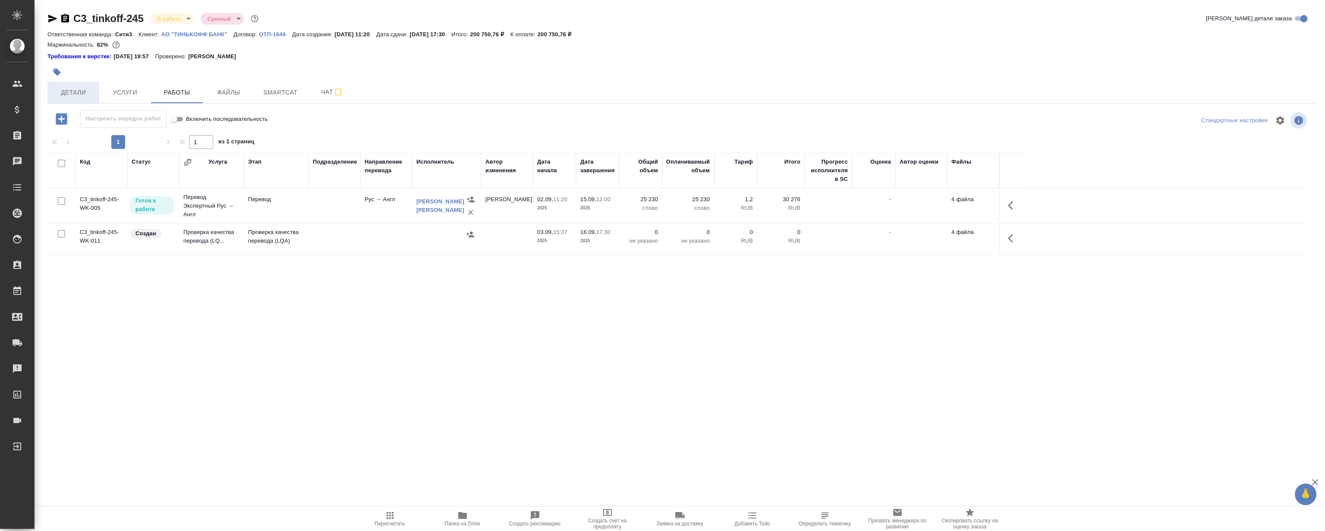
click at [91, 99] on button "Детали" at bounding box center [73, 93] width 52 height 22
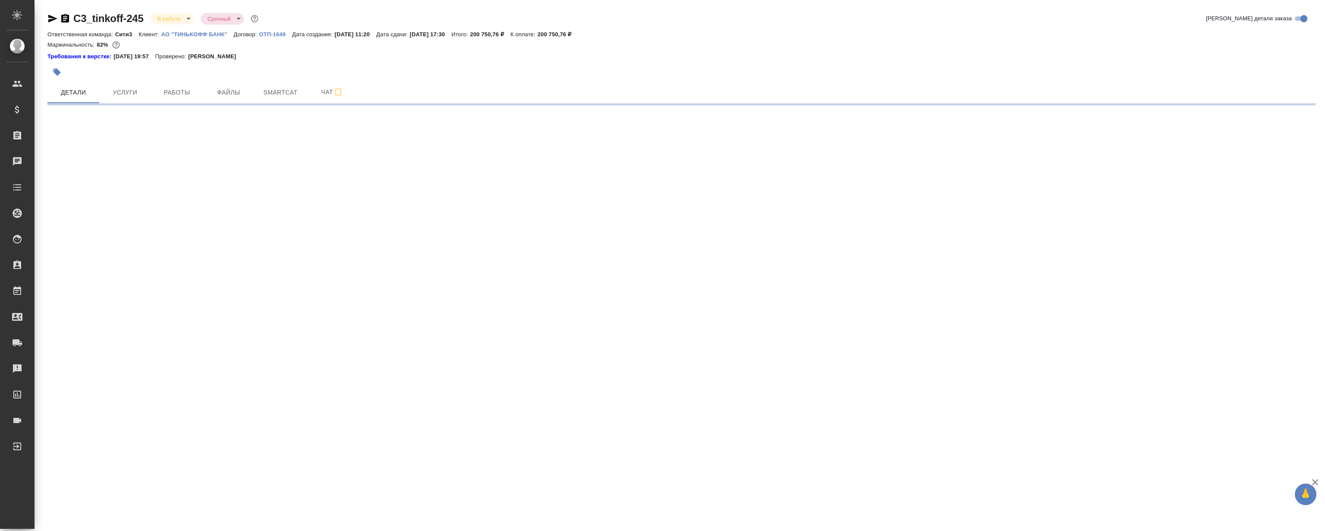
select select "RU"
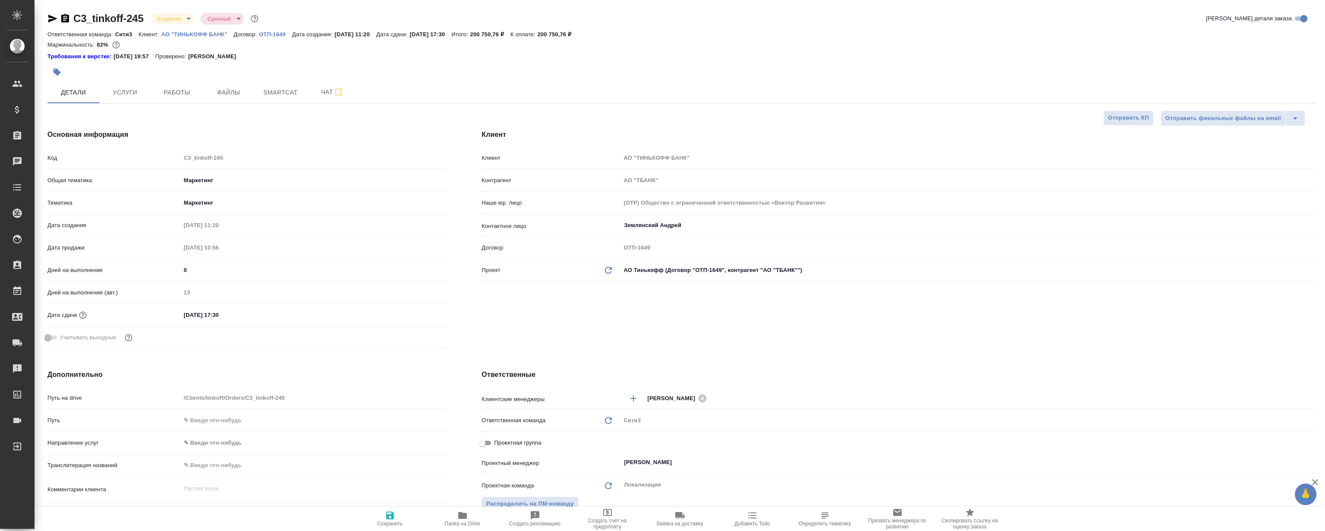
type textarea "x"
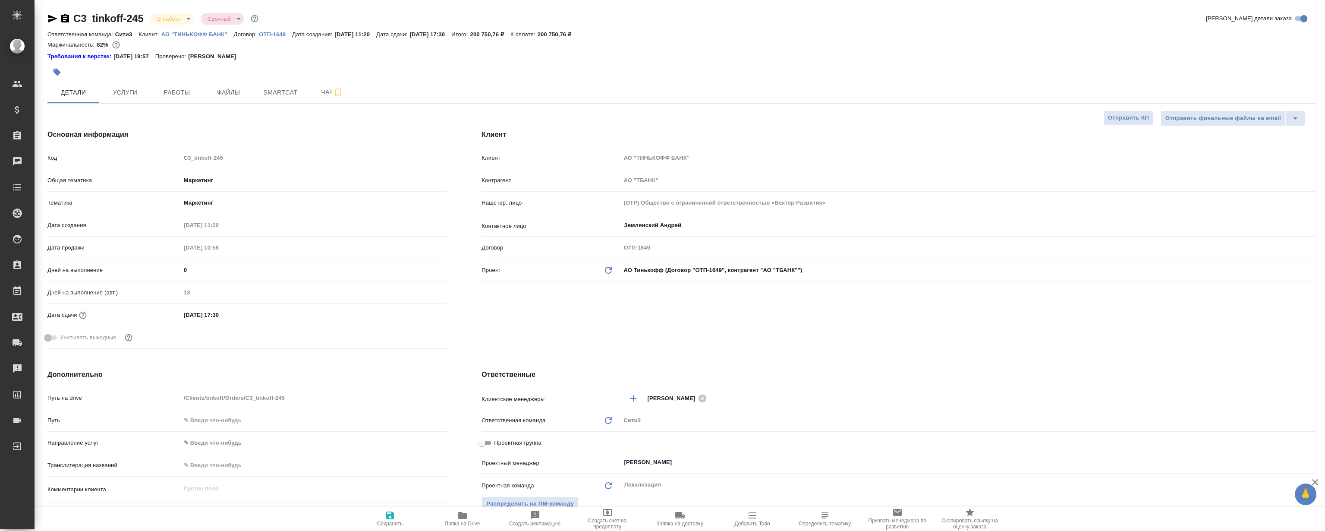
type textarea "x"
